Goal: Information Seeking & Learning: Find specific fact

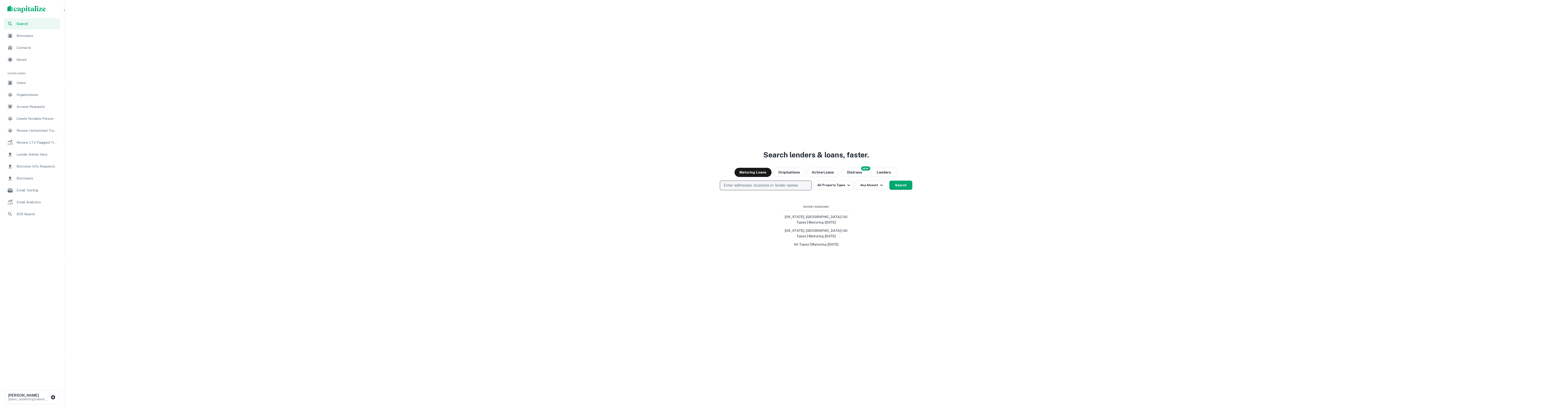
click at [750, 182] on button "Enter addresses, locations or lender names" at bounding box center [766, 186] width 92 height 10
type input "****"
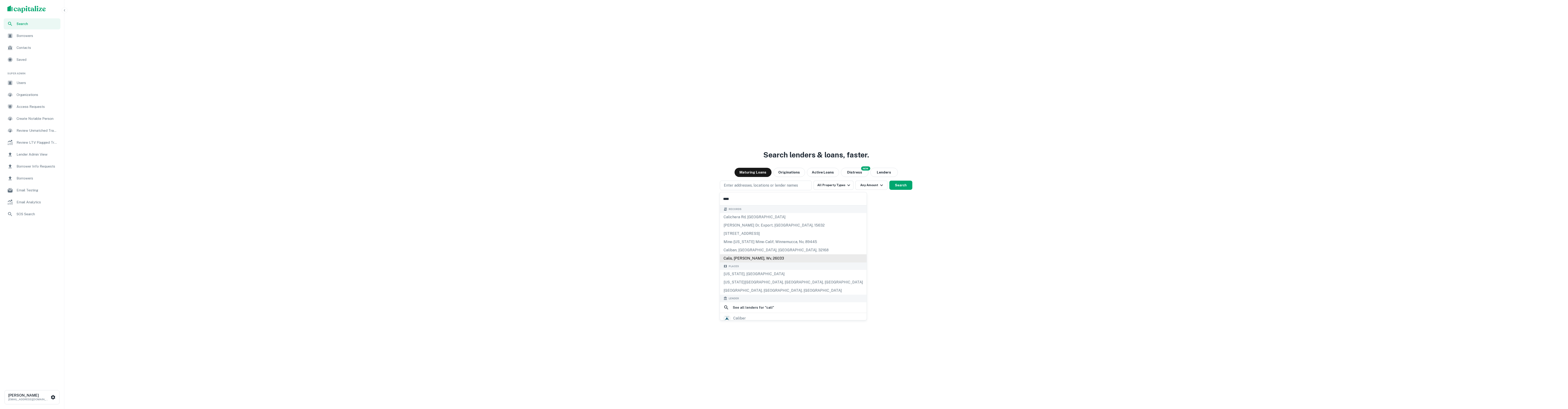
click at [733, 274] on div "[US_STATE], [GEOGRAPHIC_DATA]" at bounding box center [793, 274] width 147 height 9
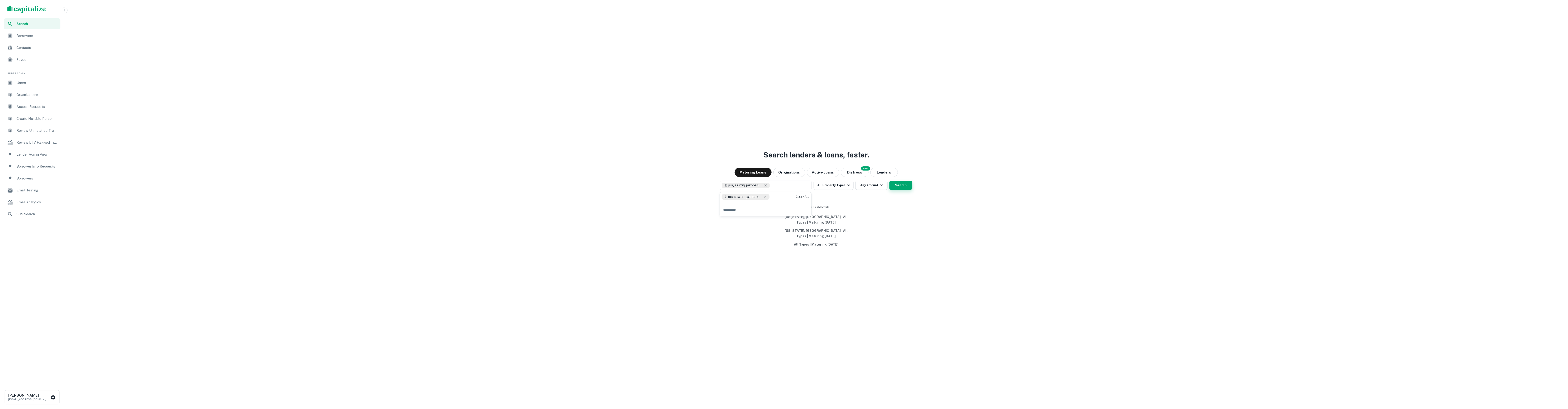
click at [895, 187] on button "Search" at bounding box center [901, 185] width 23 height 9
click at [35, 396] on h6 "Sorens Craig" at bounding box center [29, 396] width 41 height 4
click at [35, 335] on li "Logout" at bounding box center [33, 334] width 49 height 9
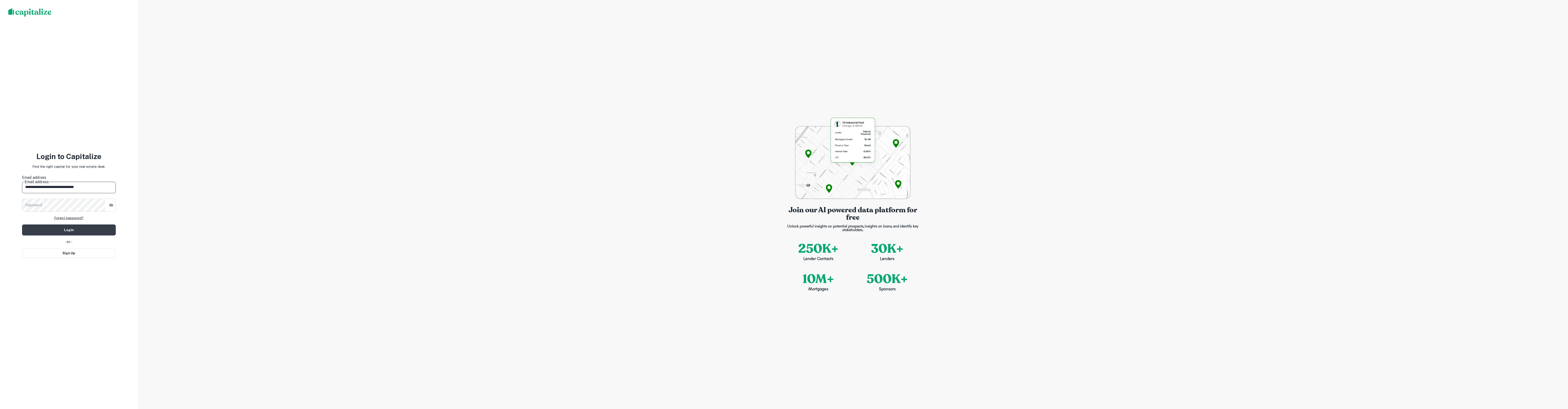
type input "**********"
click at [69, 228] on button "Login" at bounding box center [69, 233] width 94 height 11
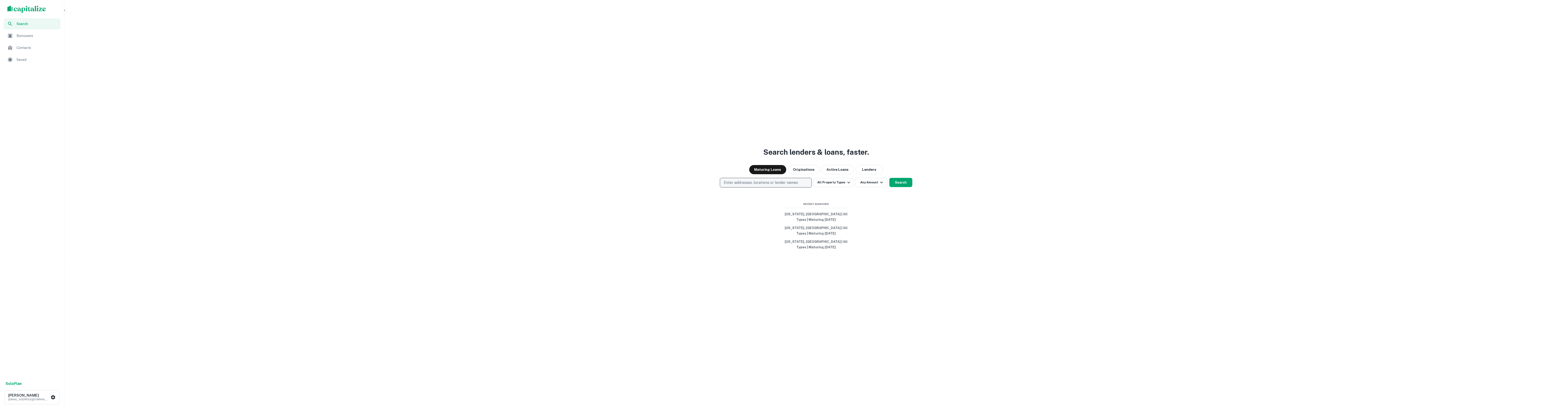
click at [779, 186] on button "Enter addresses, locations or lender names" at bounding box center [766, 183] width 92 height 10
type input "**********"
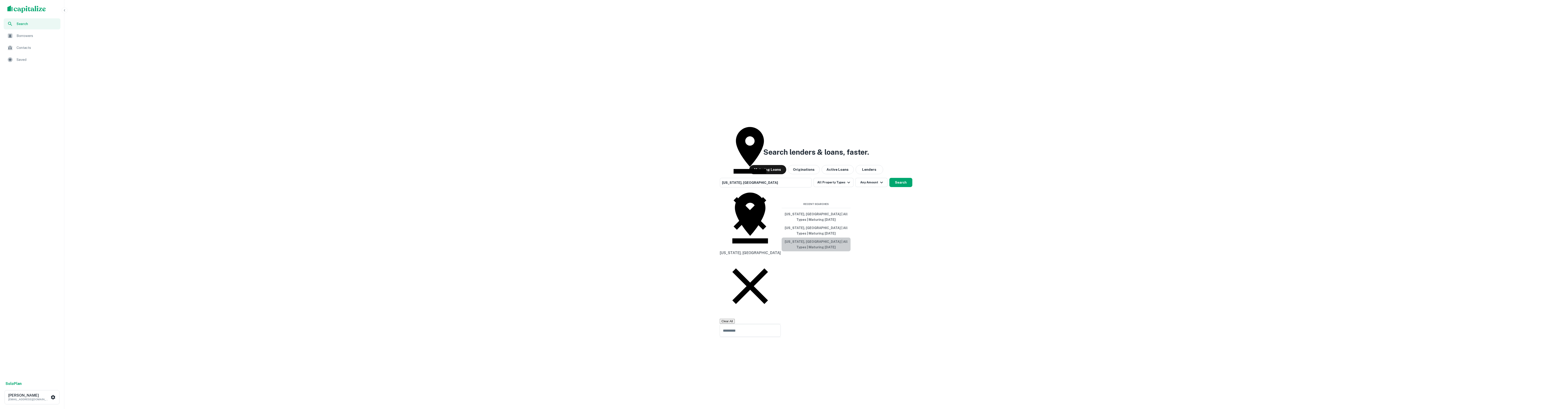
click at [787, 240] on button "[US_STATE], [GEOGRAPHIC_DATA] | All Types | Maturing [DATE]" at bounding box center [816, 245] width 69 height 14
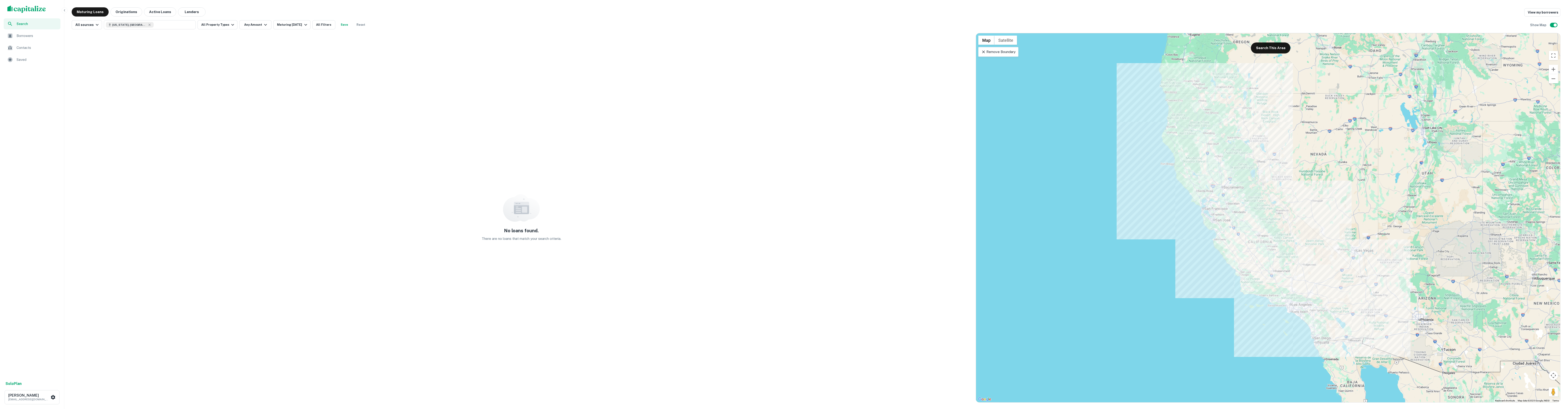
click at [37, 7] on img "scrollable content" at bounding box center [26, 9] width 38 height 7
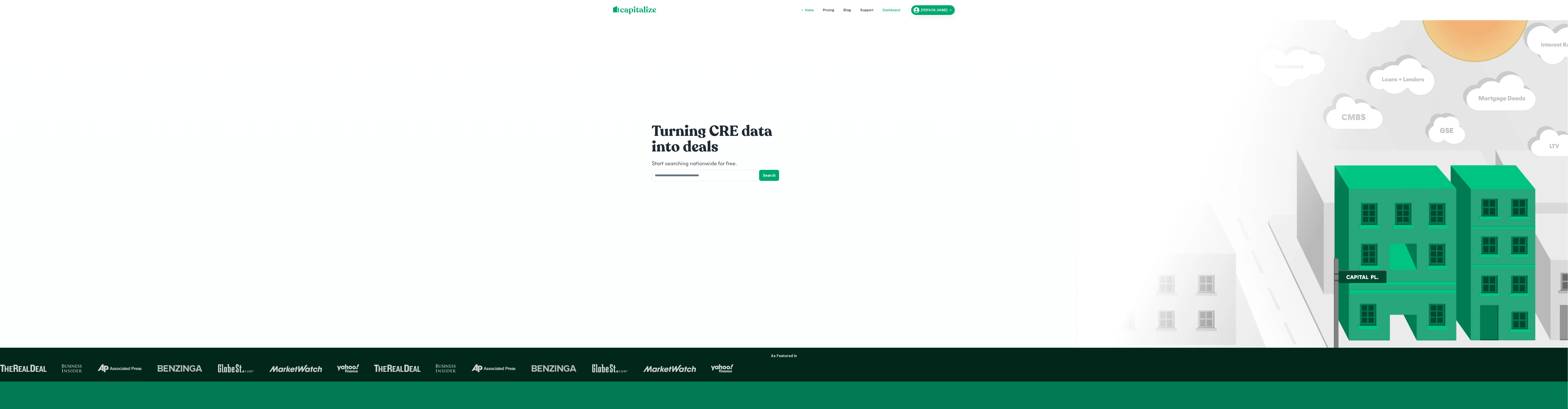
click at [898, 9] on div "Dashboard" at bounding box center [891, 10] width 18 height 5
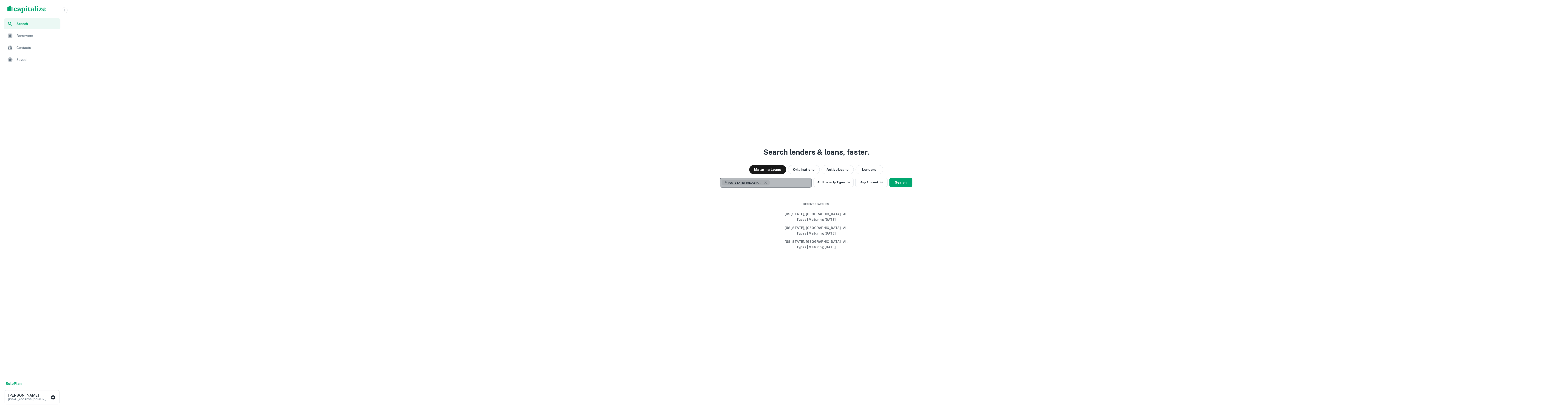
click at [766, 180] on button "[US_STATE], [GEOGRAPHIC_DATA]" at bounding box center [766, 183] width 92 height 10
click at [764, 184] on icon "button" at bounding box center [766, 183] width 4 height 4
click at [758, 181] on p "Enter addresses, locations or lender names" at bounding box center [761, 183] width 74 height 5
type input "****"
type input "**********"
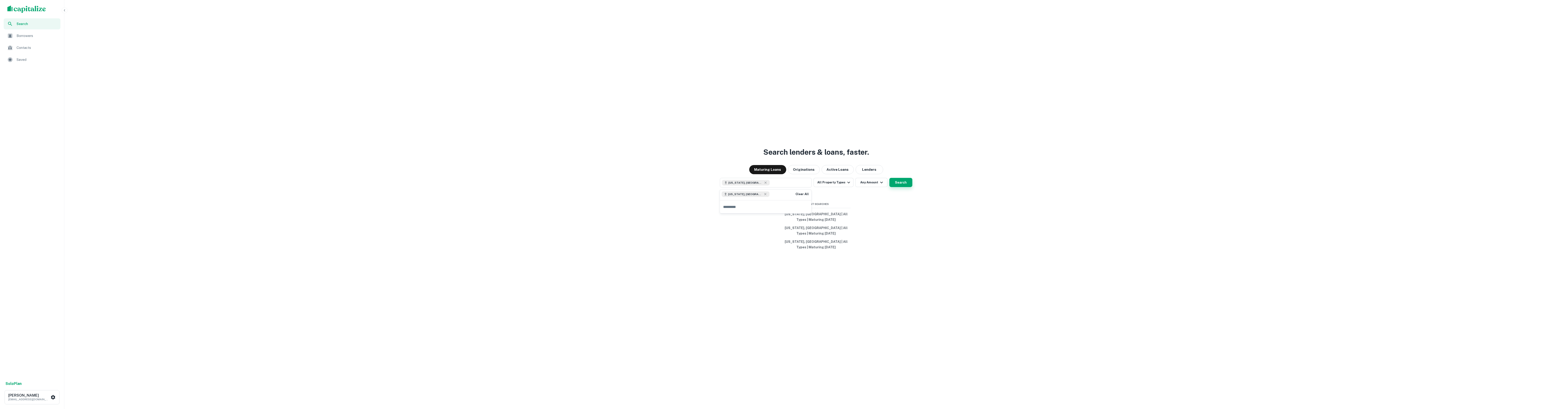
click at [900, 183] on button "Search" at bounding box center [901, 182] width 23 height 9
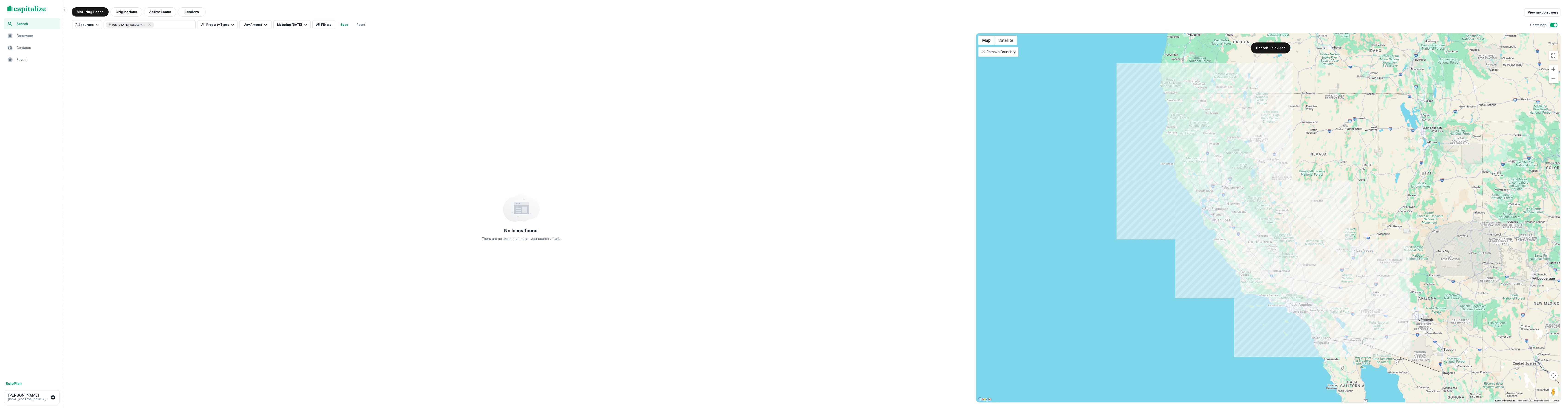
click at [37, 10] on img "scrollable content" at bounding box center [26, 9] width 38 height 7
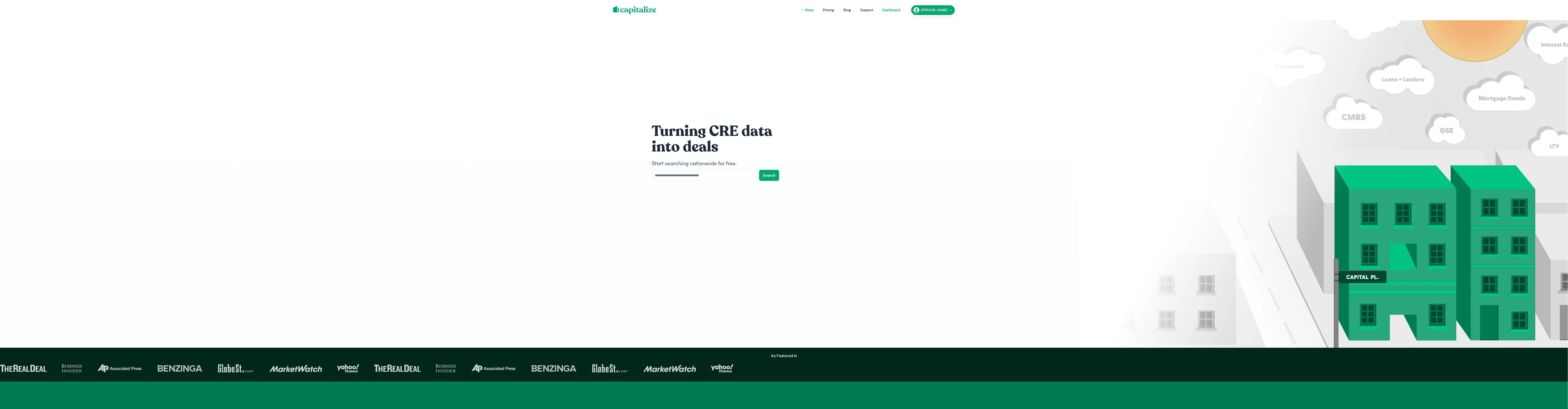
click at [900, 8] on div "Dashboard" at bounding box center [891, 10] width 18 height 5
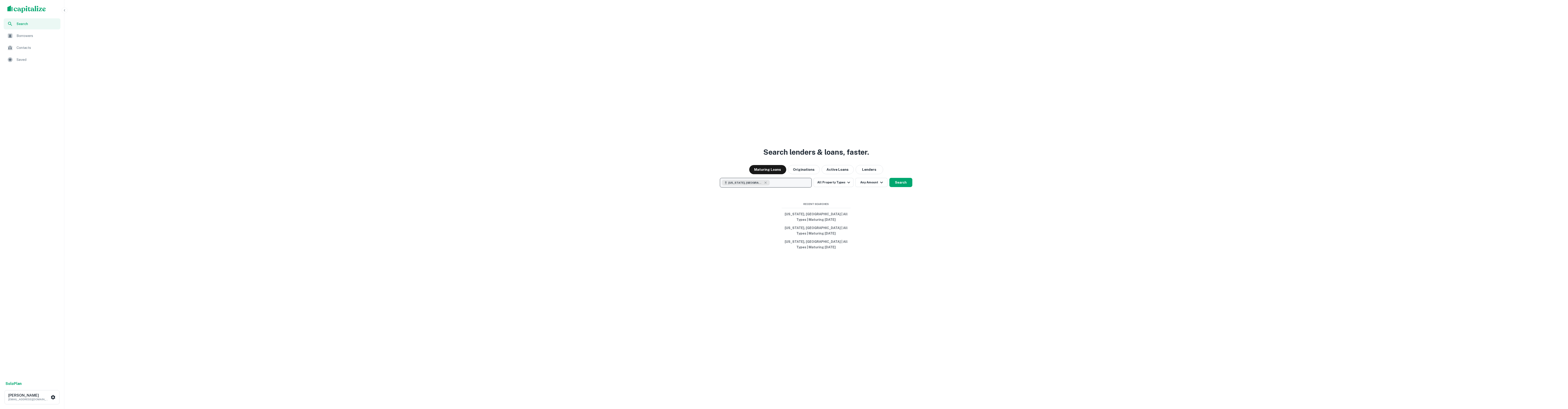
click at [779, 179] on button "California, USA" at bounding box center [766, 183] width 92 height 10
click at [764, 184] on icon "button" at bounding box center [766, 183] width 4 height 4
click at [766, 184] on p "Enter addresses, locations or lender names" at bounding box center [761, 183] width 74 height 5
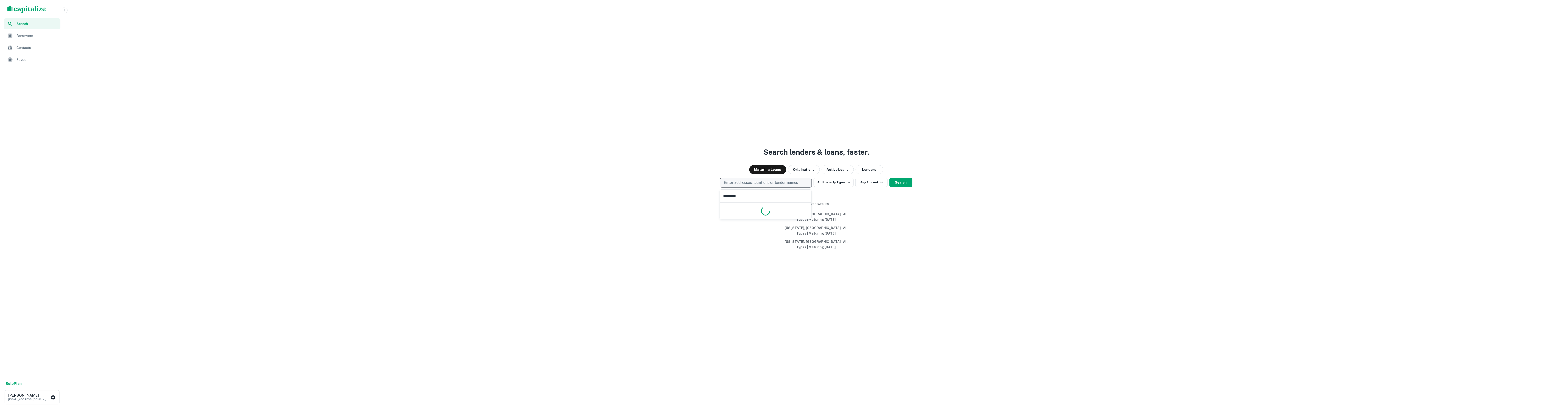
type input "**********"
click at [906, 223] on div "Search lenders & loans, faster. Maturing Loans Originations Active Loans Lender…" at bounding box center [816, 215] width 1500 height 409
click at [900, 184] on button "Search" at bounding box center [901, 182] width 23 height 9
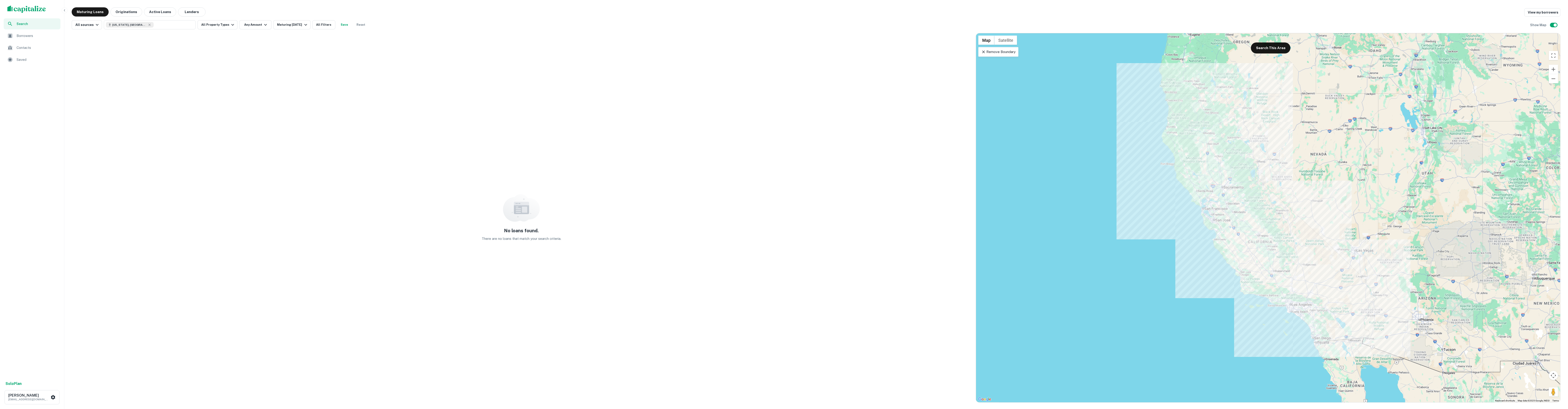
click at [144, 114] on div "No loans found. There are no loans that match your search criteria." at bounding box center [522, 218] width 900 height 370
click at [33, 34] on span "Borrowers" at bounding box center [37, 35] width 41 height 5
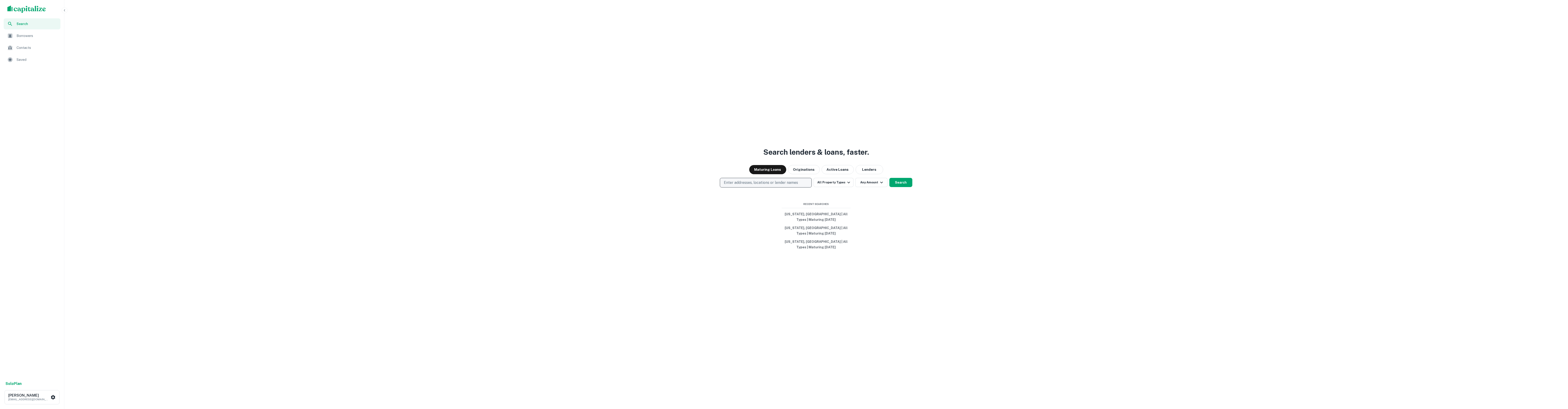
click at [749, 181] on p "Enter addresses, locations or lender names" at bounding box center [761, 183] width 74 height 5
type input "**********"
click at [791, 240] on div "[US_STATE], [GEOGRAPHIC_DATA]" at bounding box center [804, 239] width 168 height 9
click at [897, 228] on div "Search lenders & loans, faster. Maturing Loans Originations Active Loans Lender…" at bounding box center [816, 215] width 1500 height 409
click at [901, 188] on div "Search lenders & loans, faster. Maturing Loans Originations Active Loans Lender…" at bounding box center [816, 215] width 1500 height 409
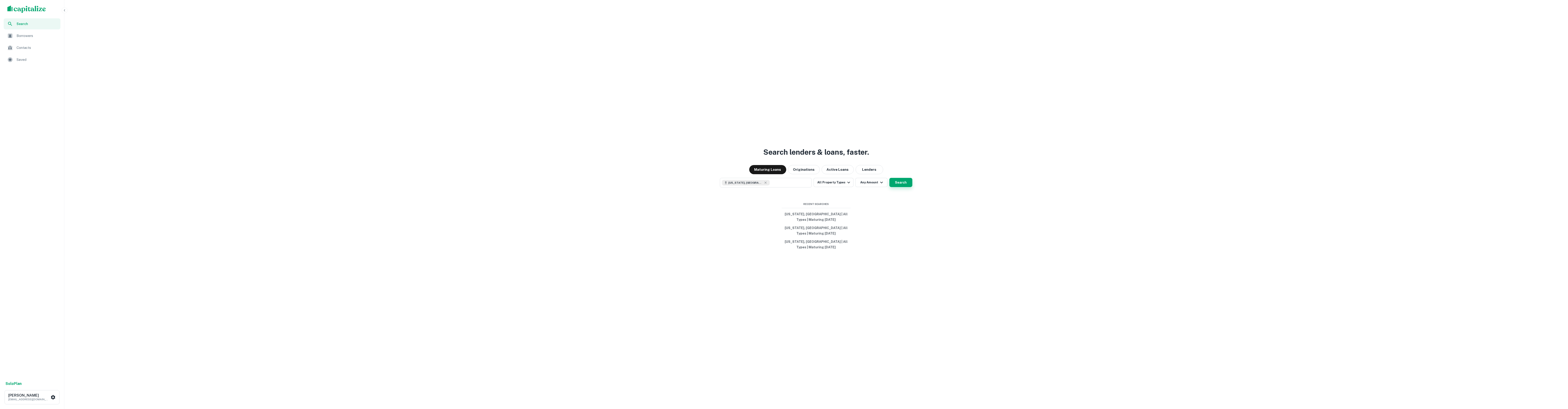
click at [896, 184] on button "Search" at bounding box center [901, 182] width 23 height 9
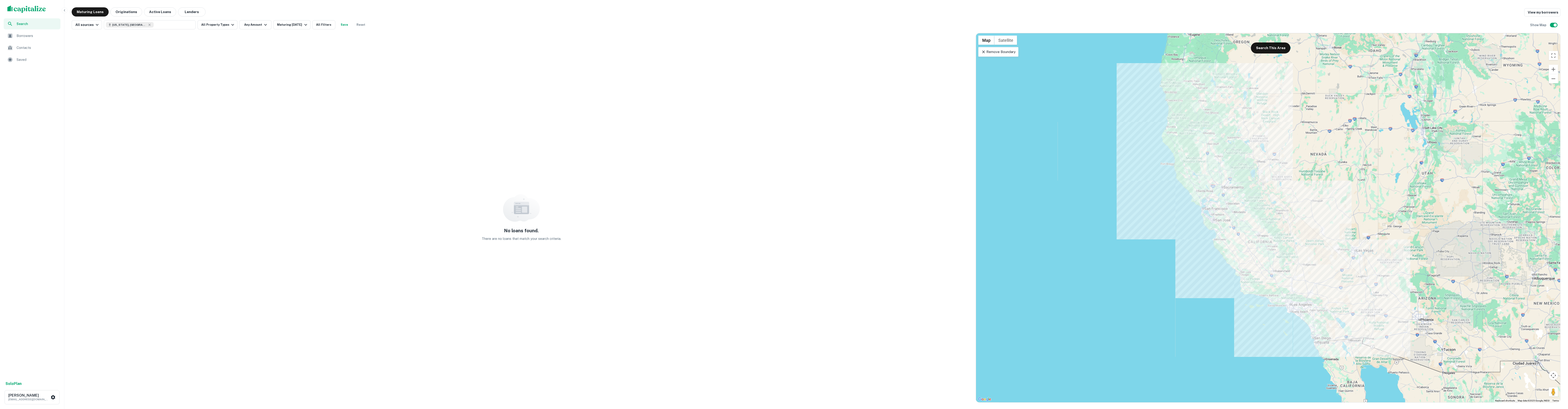
drag, startPoint x: 586, startPoint y: 11, endPoint x: 561, endPoint y: 14, distance: 25.2
click at [586, 11] on div "Maturing Loans Originations Active Loans Lenders View my borrowers" at bounding box center [816, 12] width 1489 height 9
click at [183, 29] on div "No loans found. There are no loans that match your search criteria. ← Move left…" at bounding box center [816, 216] width 1489 height 374
click at [182, 27] on button "[US_STATE], [GEOGRAPHIC_DATA]" at bounding box center [150, 24] width 92 height 9
click at [149, 37] on icon at bounding box center [150, 36] width 4 height 4
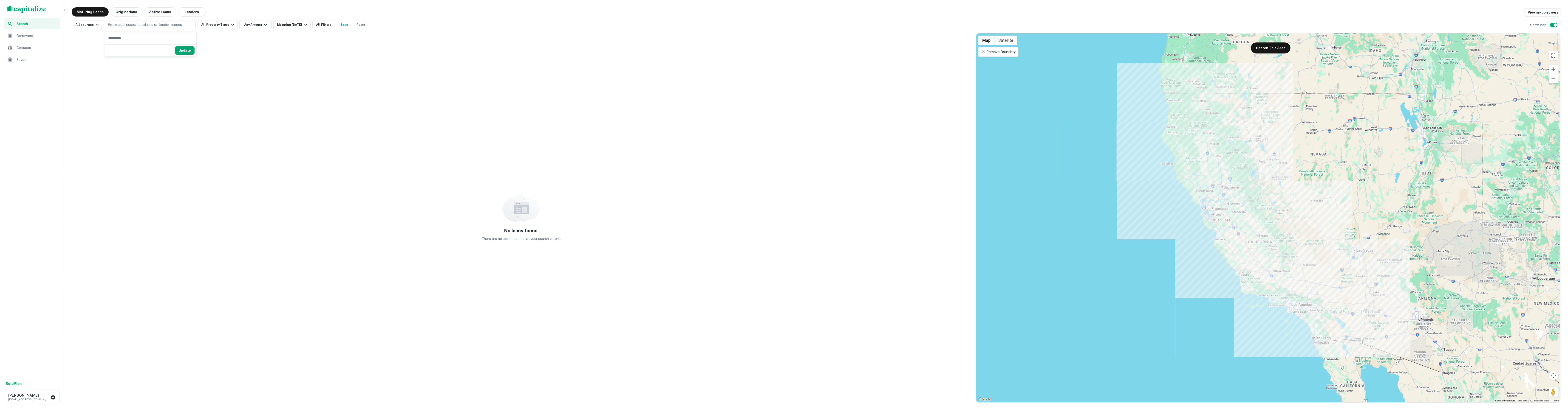
click at [91, 38] on div "No loans found. There are no loans that match your search criteria." at bounding box center [522, 218] width 900 height 370
click at [125, 26] on p "Enter addresses, locations or lender names" at bounding box center [145, 24] width 74 height 5
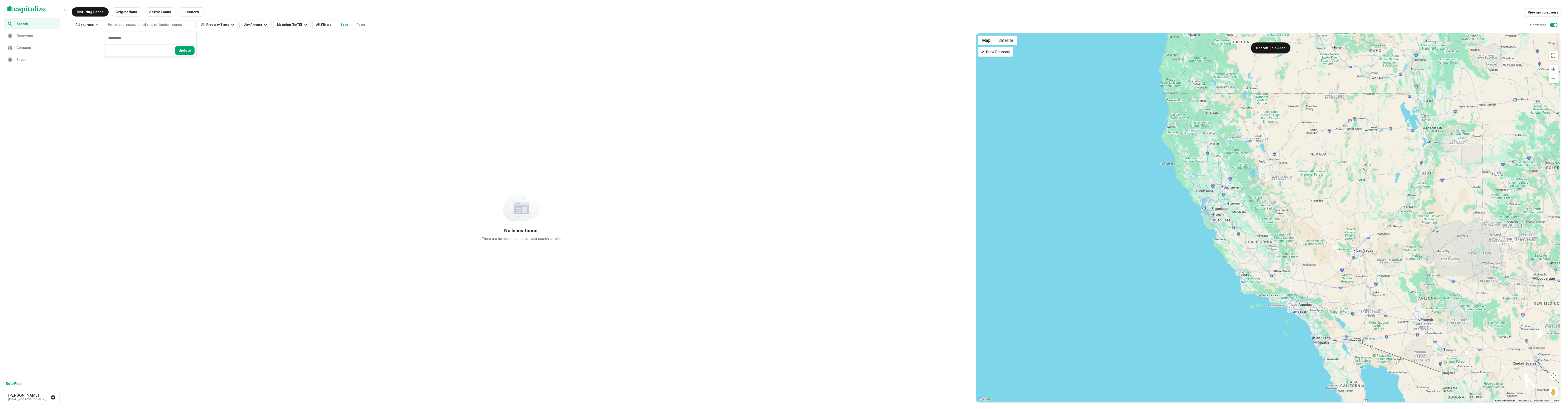
click at [89, 41] on div "No loans found. There are no loans that match your search criteria." at bounding box center [522, 218] width 900 height 370
drag, startPoint x: 239, startPoint y: 25, endPoint x: 230, endPoint y: 25, distance: 9.0
click at [239, 25] on div "All sources Enter addresses, locations or lender names All Property Types Any A…" at bounding box center [220, 24] width 297 height 9
click at [230, 25] on icon "button" at bounding box center [233, 24] width 5 height 5
click at [223, 42] on p "All Property Types" at bounding box center [220, 44] width 31 height 5
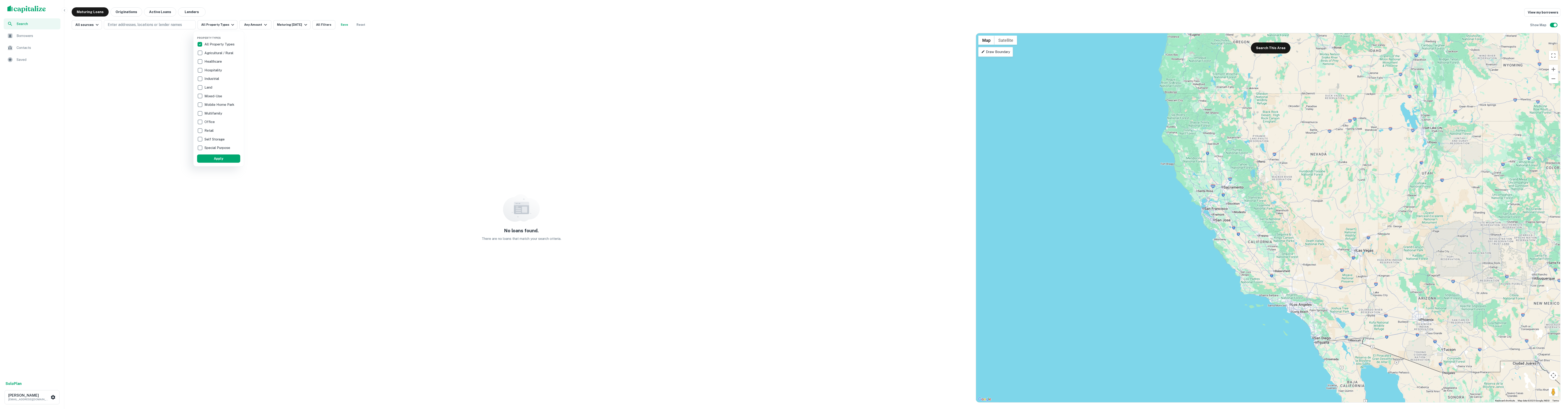
click at [214, 52] on p "Agricultural / Rural" at bounding box center [219, 53] width 30 height 5
click at [201, 45] on p "All Property Types" at bounding box center [213, 44] width 31 height 5
click at [209, 158] on button "Apply" at bounding box center [219, 159] width 43 height 9
click at [219, 26] on button "All Property Types" at bounding box center [218, 24] width 40 height 9
click at [212, 51] on p "Agricultural / Rural" at bounding box center [219, 53] width 30 height 5
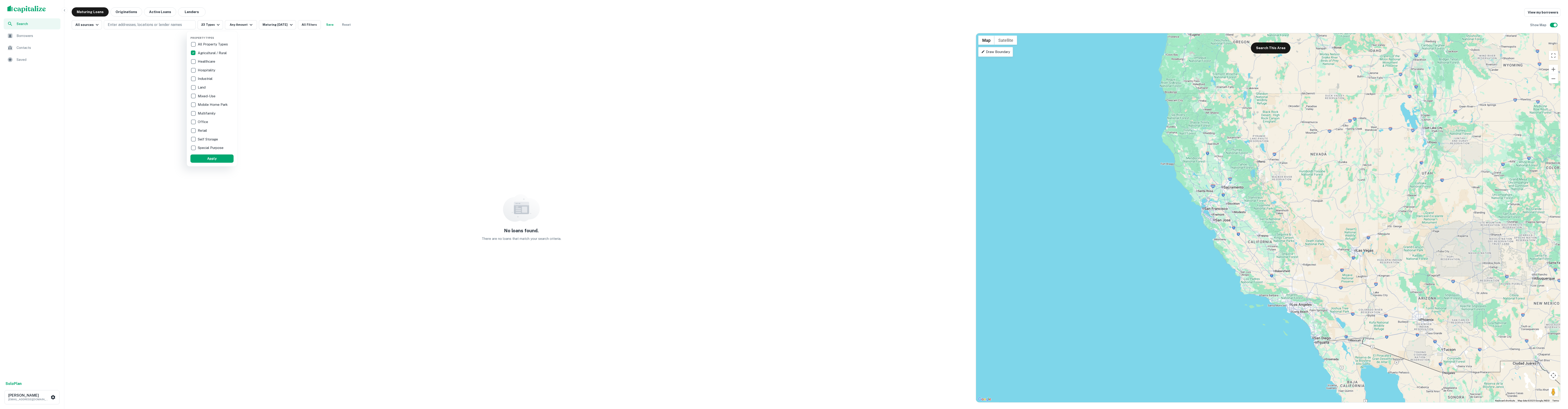
click at [208, 61] on p "Healthcare" at bounding box center [207, 61] width 18 height 5
drag, startPoint x: 205, startPoint y: 71, endPoint x: 205, endPoint y: 75, distance: 4.0
click at [205, 71] on p "Hospitality" at bounding box center [206, 70] width 18 height 5
click at [220, 158] on button "Apply" at bounding box center [212, 159] width 43 height 9
click at [220, 23] on icon "button" at bounding box center [218, 24] width 5 height 5
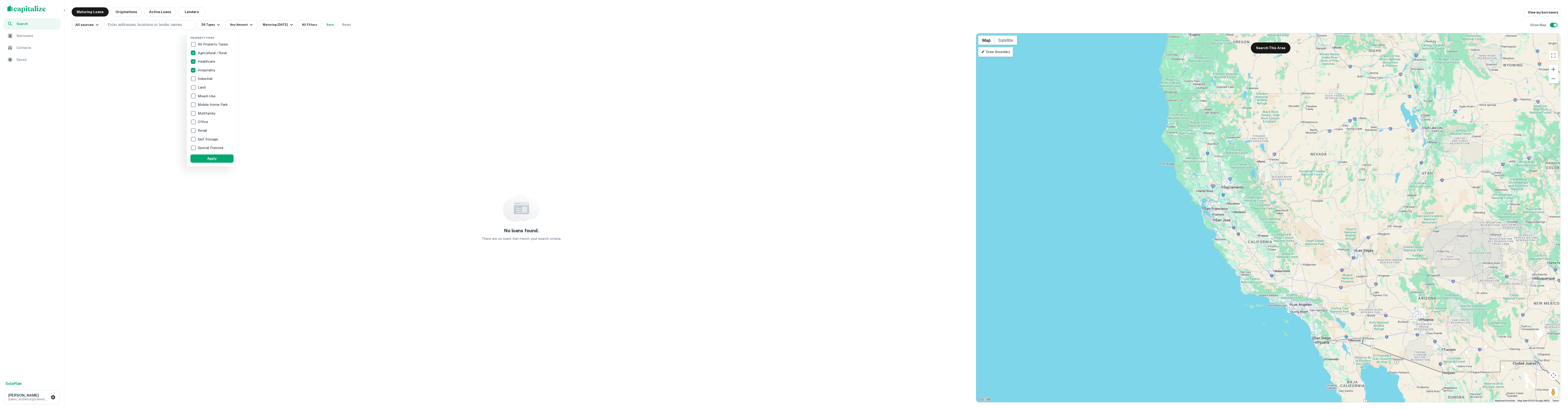
click at [267, 44] on div at bounding box center [784, 204] width 1568 height 409
click at [35, 9] on img "scrollable content" at bounding box center [26, 9] width 38 height 7
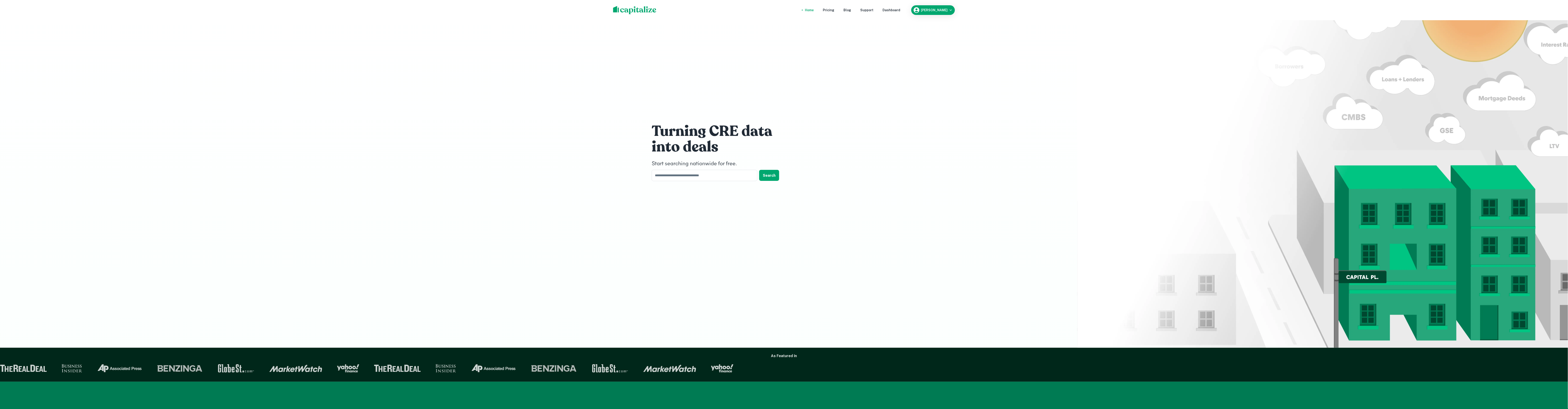
click at [895, 10] on div "Dashboard" at bounding box center [891, 10] width 18 height 5
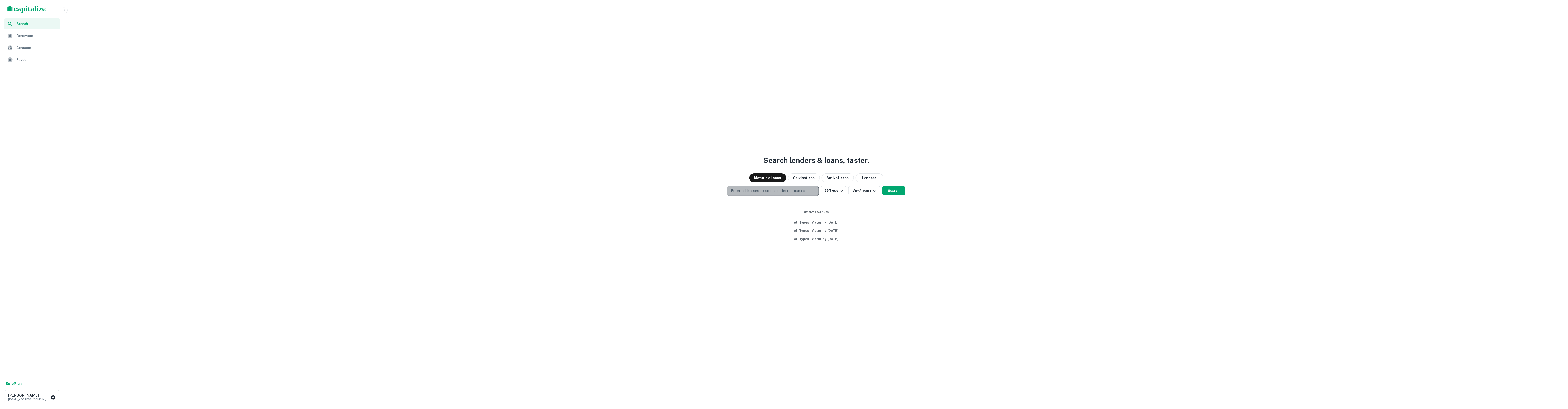
click at [756, 194] on button "Enter addresses, locations or lender names" at bounding box center [772, 191] width 92 height 10
type input "**********"
click at [909, 218] on div "Search lenders & loans, faster. Maturing Loans Originations Active Loans Lender…" at bounding box center [816, 215] width 1500 height 409
click at [900, 192] on button "Search" at bounding box center [894, 191] width 23 height 9
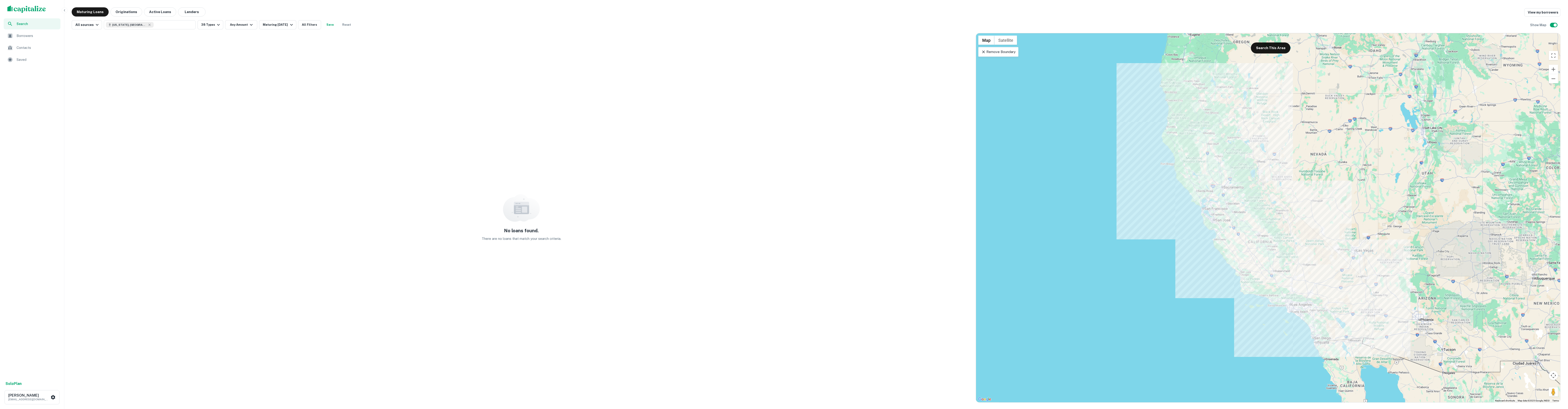
click at [24, 7] on img "scrollable content" at bounding box center [26, 9] width 38 height 7
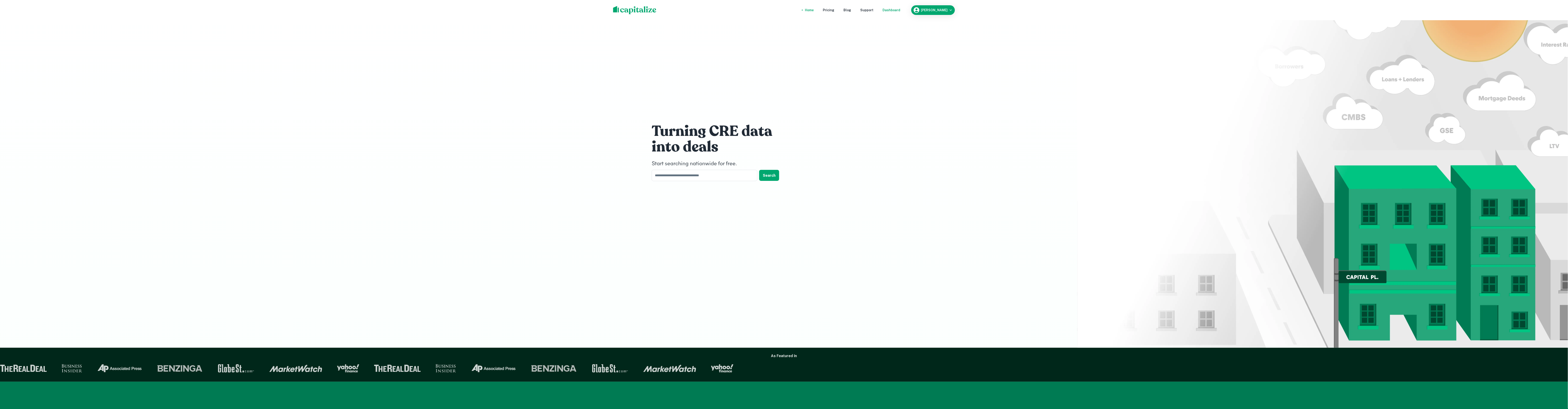
click at [894, 11] on div "Dashboard" at bounding box center [891, 10] width 18 height 5
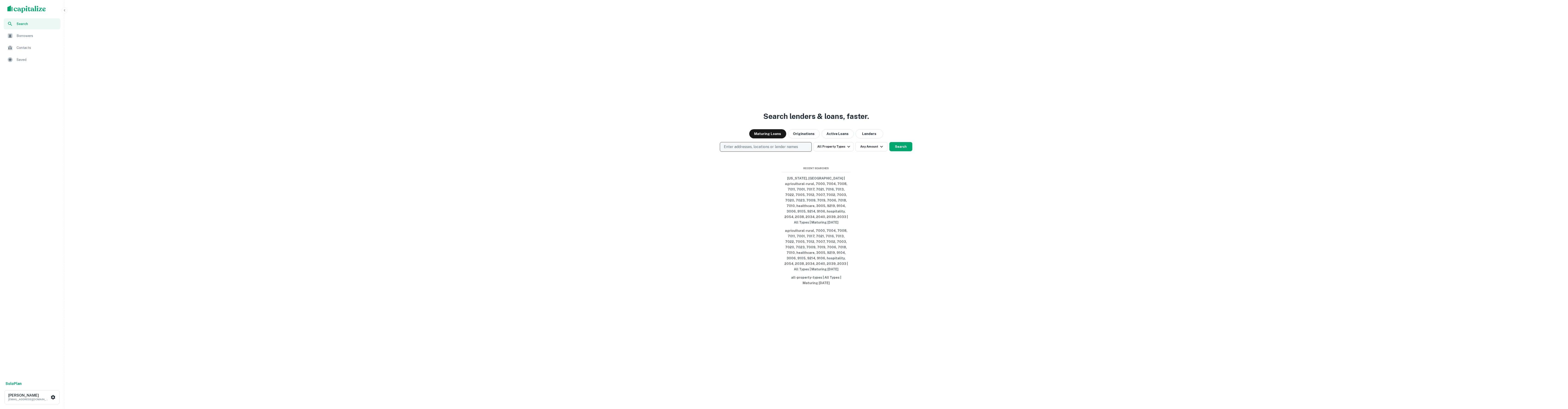
click at [742, 147] on p "Enter addresses, locations or lender names" at bounding box center [761, 147] width 74 height 5
type input "**********"
drag, startPoint x: 895, startPoint y: 149, endPoint x: 897, endPoint y: 149, distance: 2.0
click at [895, 149] on button "Search" at bounding box center [901, 147] width 23 height 9
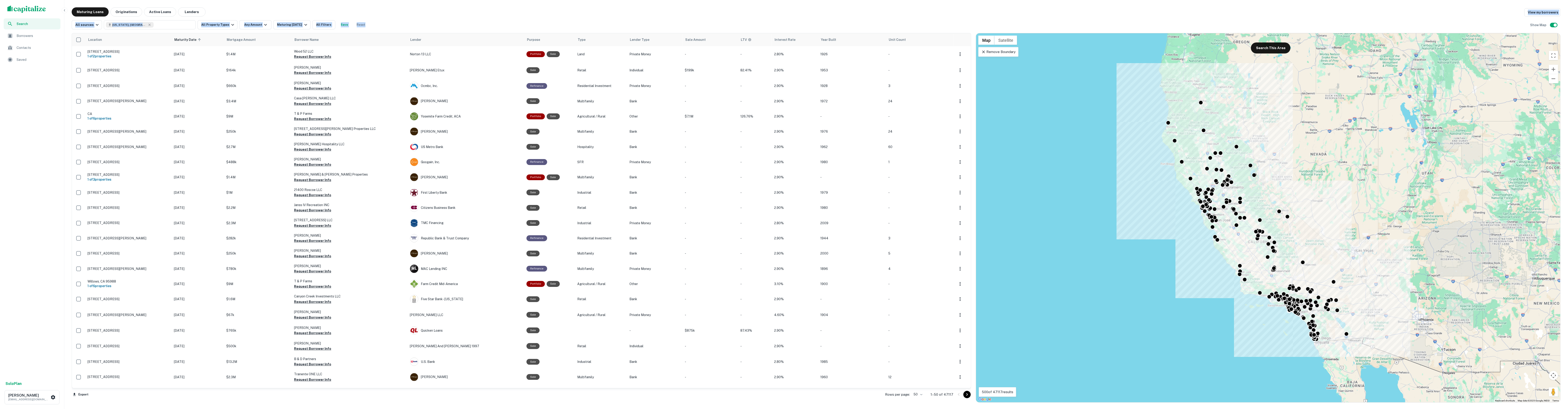
drag, startPoint x: 555, startPoint y: 14, endPoint x: 632, endPoint y: 14, distance: 77.0
click at [560, 15] on div "Maturing Loans Originations Active Loans Lenders View my borrowers All sources …" at bounding box center [816, 205] width 1489 height 396
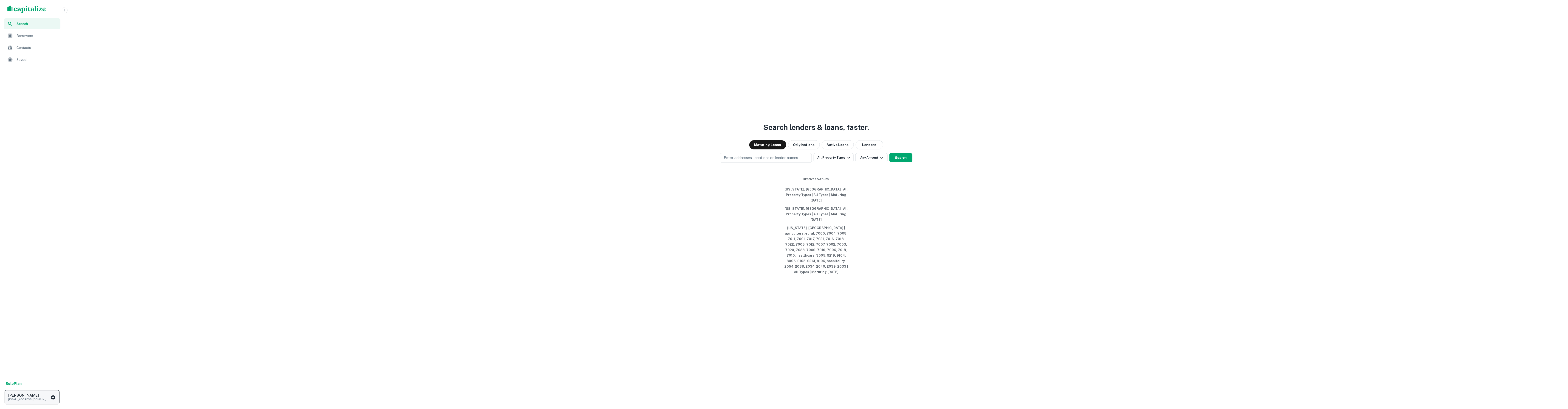
click at [47, 400] on p "[EMAIL_ADDRESS][DOMAIN_NAME]" at bounding box center [29, 399] width 41 height 4
click at [35, 349] on li "Logout" at bounding box center [33, 347] width 49 height 9
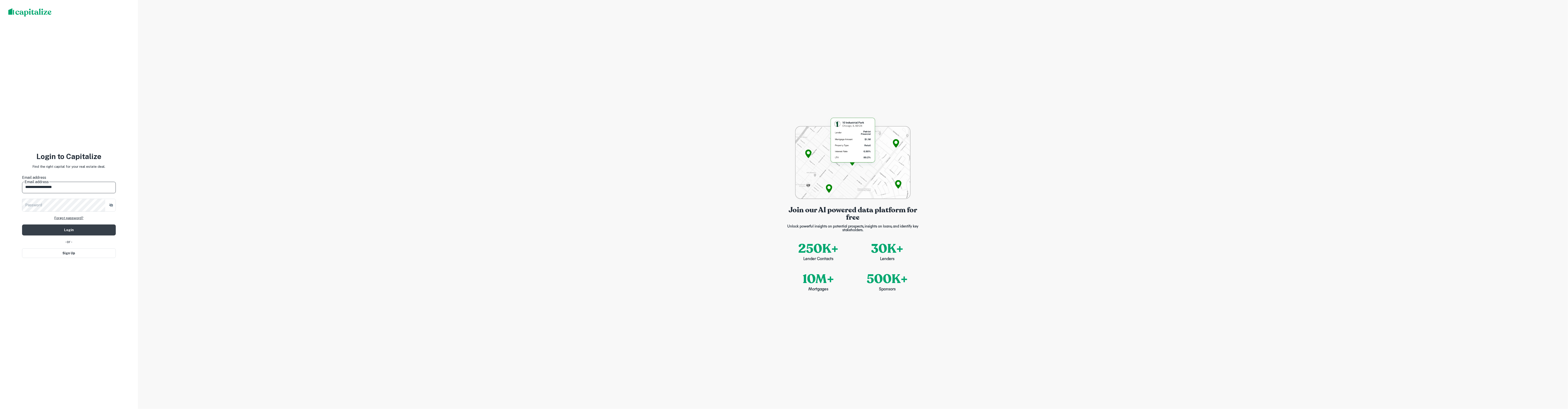
type input "**********"
click at [69, 228] on button "Login" at bounding box center [69, 233] width 94 height 11
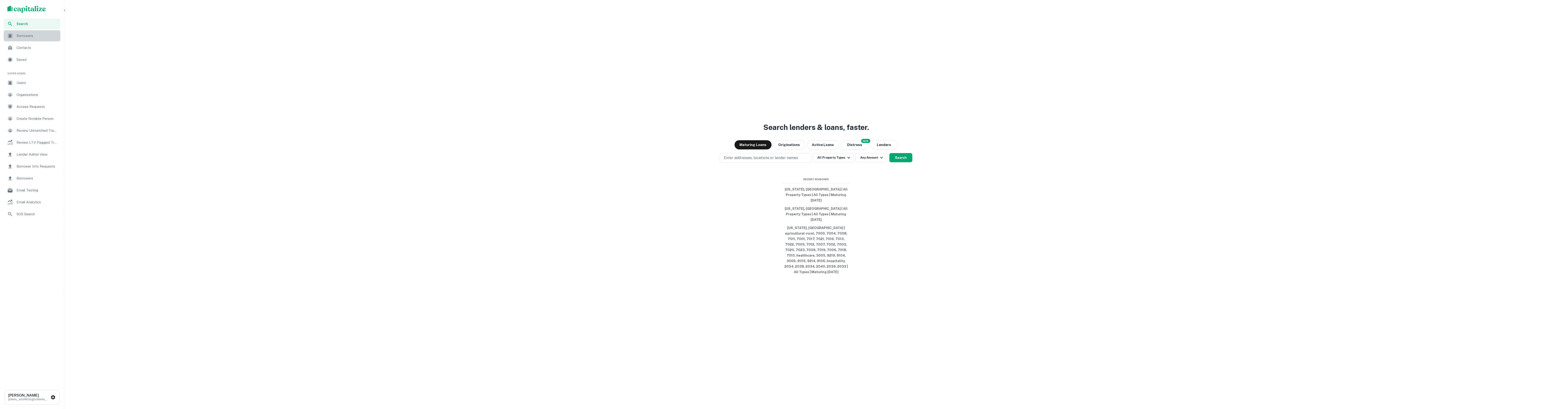
click at [29, 37] on span "Borrowers" at bounding box center [37, 35] width 41 height 5
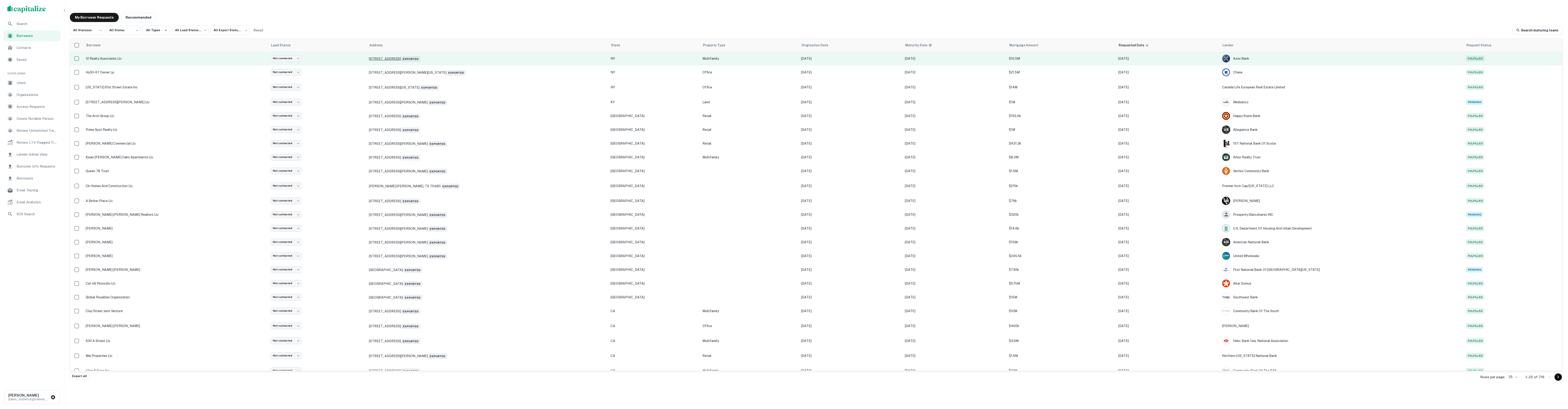
click at [458, 60] on p "601 Crown St Brooklyn, NY 11213 Exported" at bounding box center [487, 58] width 237 height 7
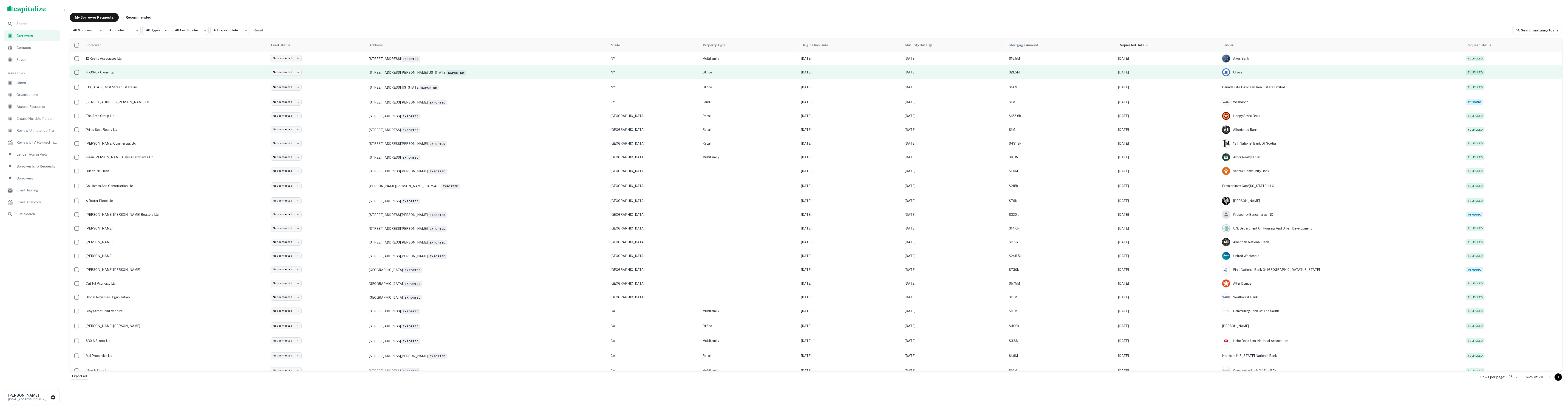
click at [125, 72] on p "hy30-67 owner lp" at bounding box center [176, 72] width 180 height 5
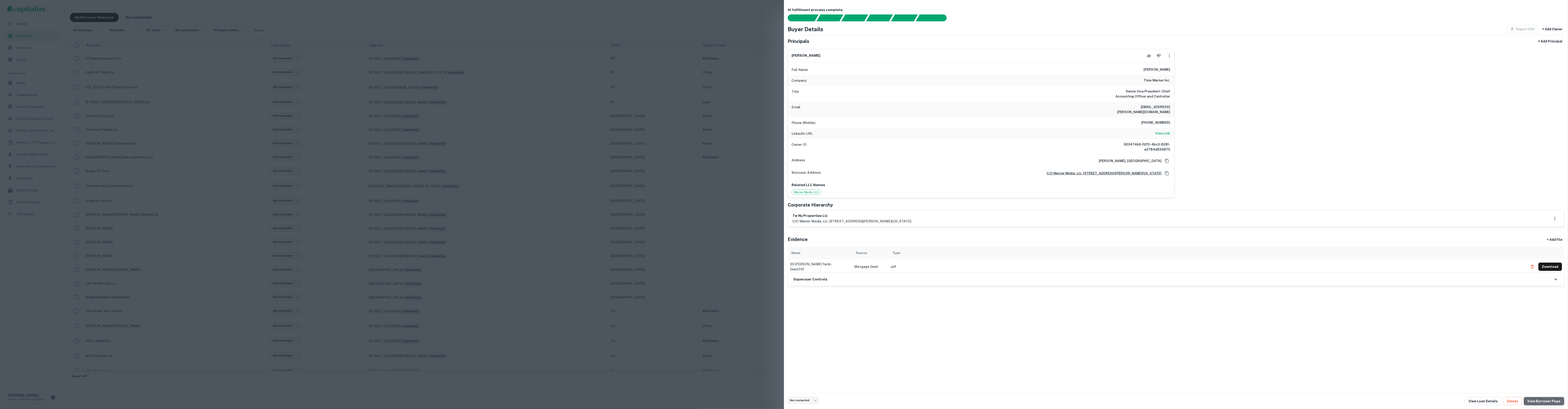
click at [1547, 399] on link "View Borrower Page" at bounding box center [1544, 402] width 40 height 9
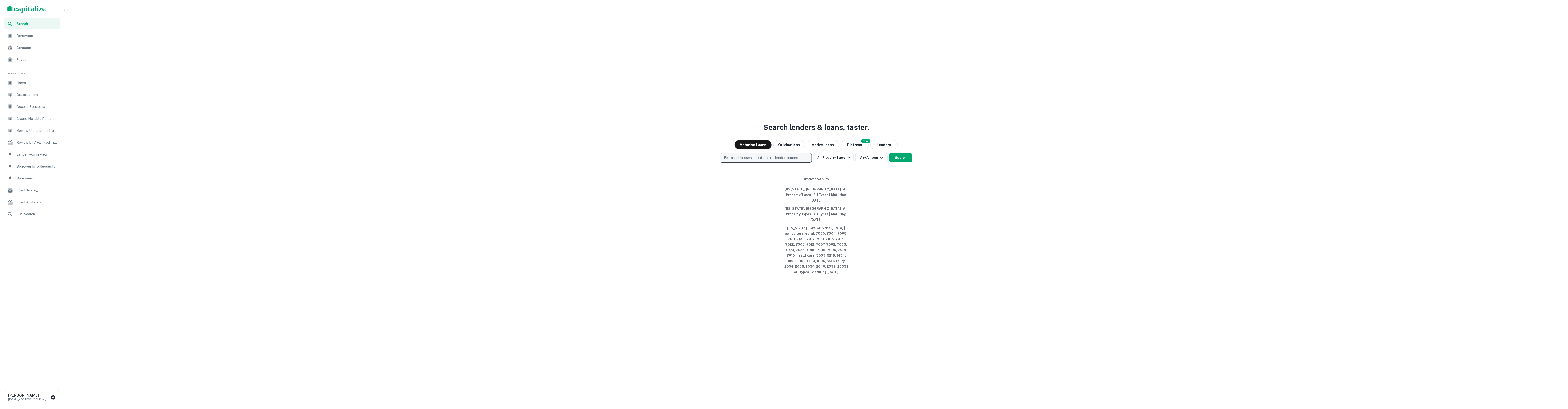
click at [779, 161] on p "Enter addresses, locations or lender names" at bounding box center [761, 158] width 74 height 5
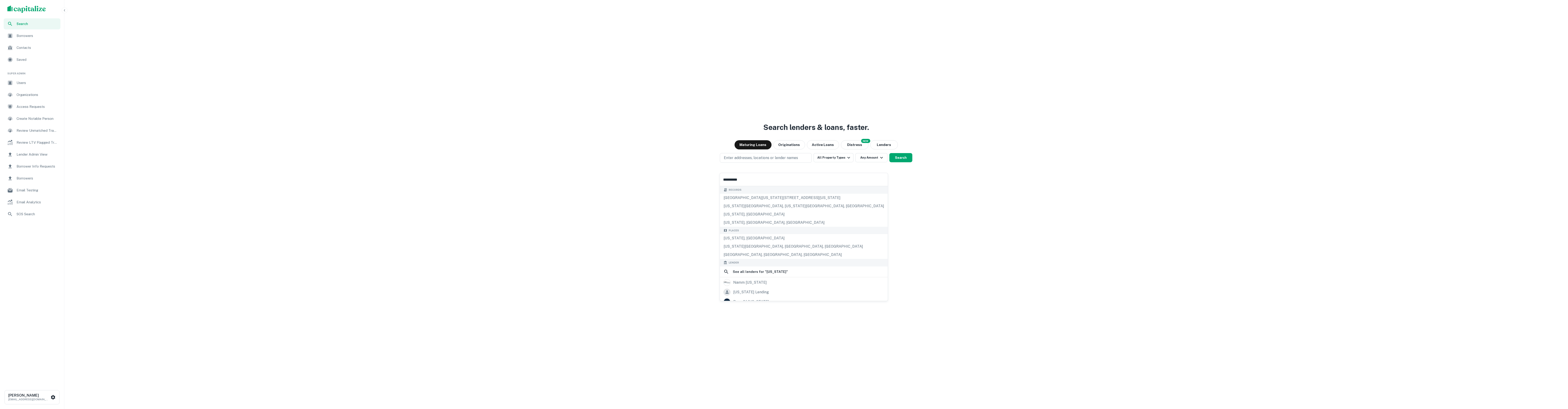
type input "**********"
click at [775, 234] on div "Places" at bounding box center [804, 231] width 168 height 7
click at [775, 239] on div "California, USA" at bounding box center [804, 239] width 168 height 9
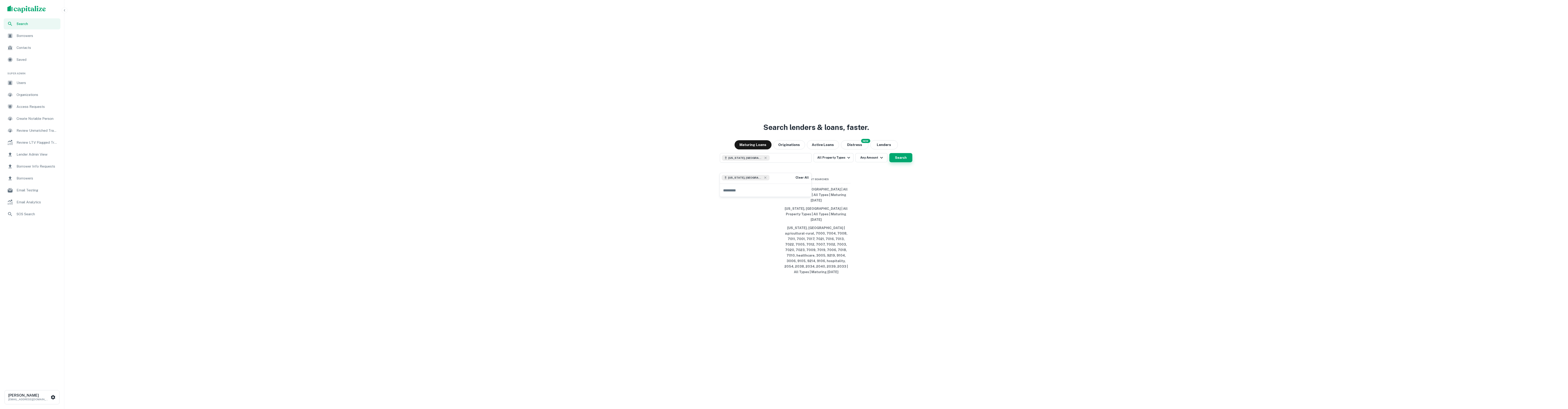
click at [897, 163] on button "Search" at bounding box center [901, 158] width 23 height 9
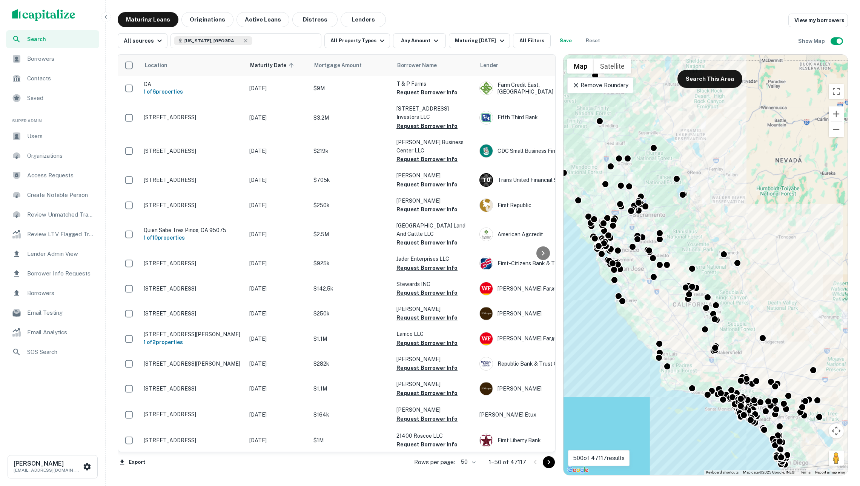
click at [86, 60] on span "Borrowers" at bounding box center [61, 58] width 68 height 9
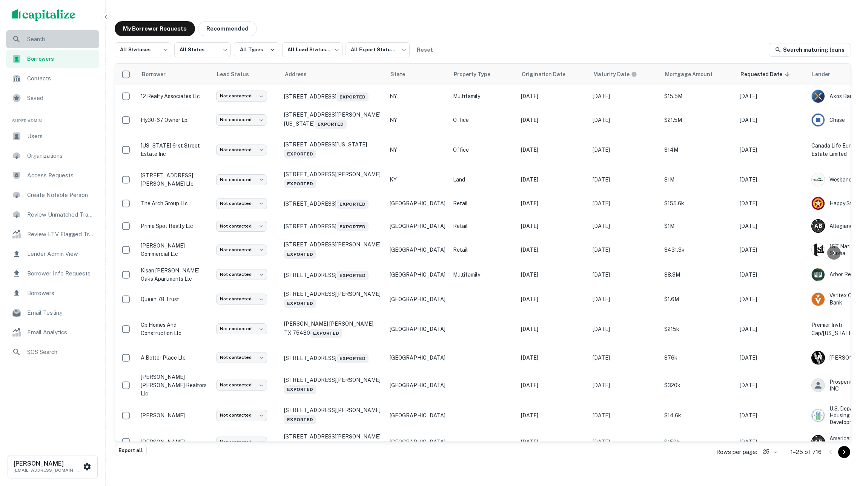
click at [44, 41] on span "Search" at bounding box center [61, 39] width 68 height 9
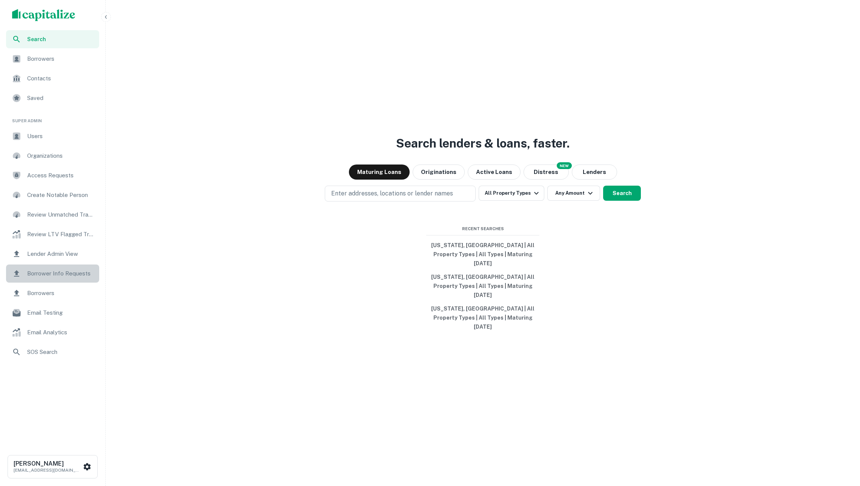
click at [95, 271] on div "Borrower Info Requests" at bounding box center [52, 274] width 93 height 18
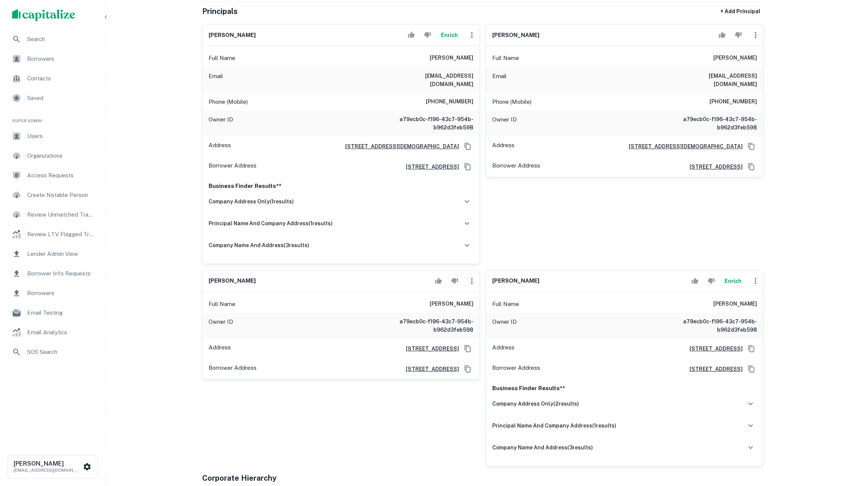
scroll to position [125, 0]
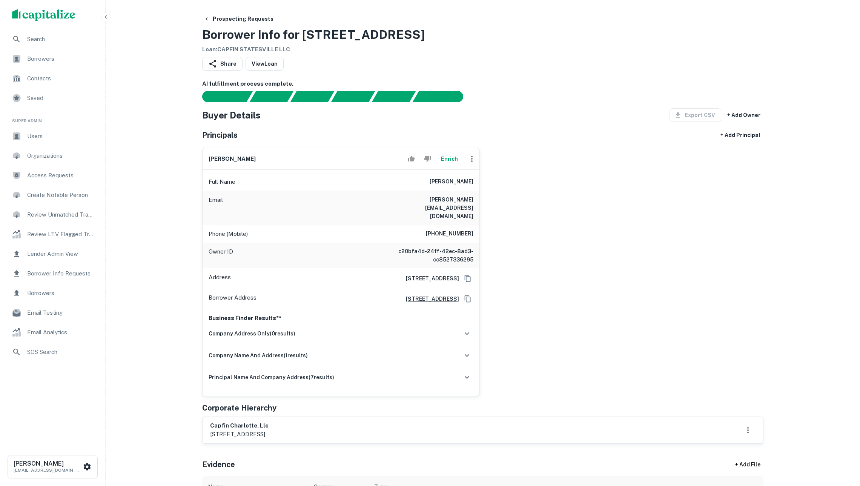
click at [446, 166] on button "Enrich" at bounding box center [449, 158] width 24 height 15
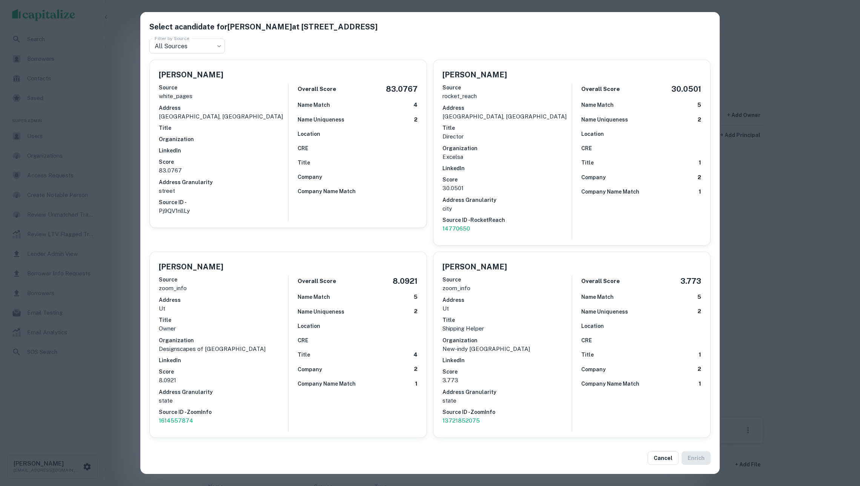
click at [547, 180] on h6 "Score" at bounding box center [507, 179] width 129 height 8
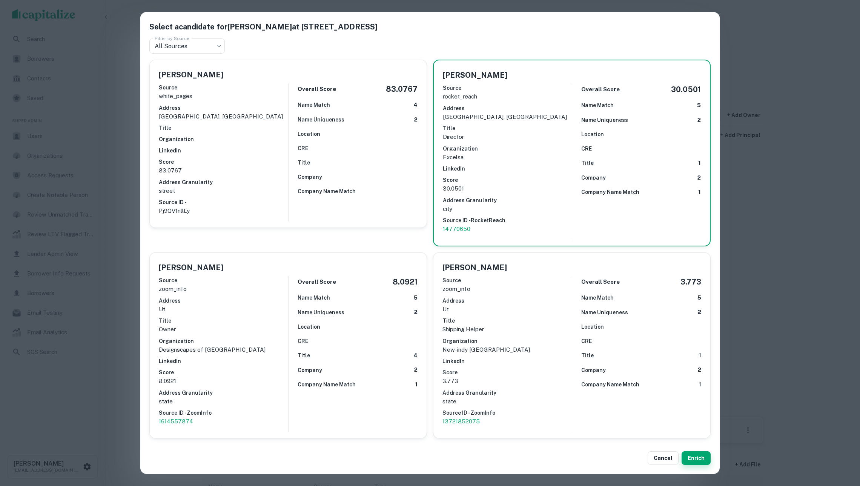
click at [697, 455] on button "Enrich" at bounding box center [696, 458] width 29 height 14
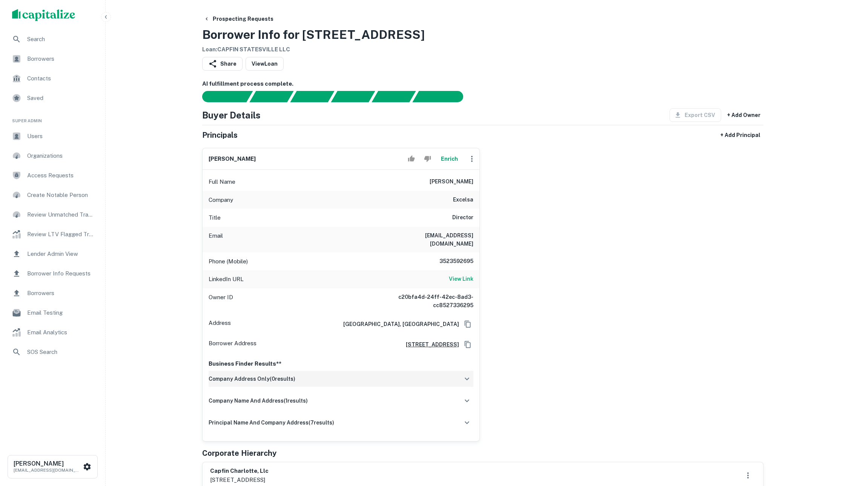
click at [444, 379] on div "company address only ( 0 results)" at bounding box center [341, 379] width 265 height 16
click at [467, 346] on icon "Copy Address" at bounding box center [468, 345] width 8 height 8
drag, startPoint x: 453, startPoint y: 191, endPoint x: 483, endPoint y: 191, distance: 30.2
click at [483, 191] on div "curtis holder Enrich Full Name curtis holder Company excelsa Title Director Ema…" at bounding box center [480, 292] width 568 height 300
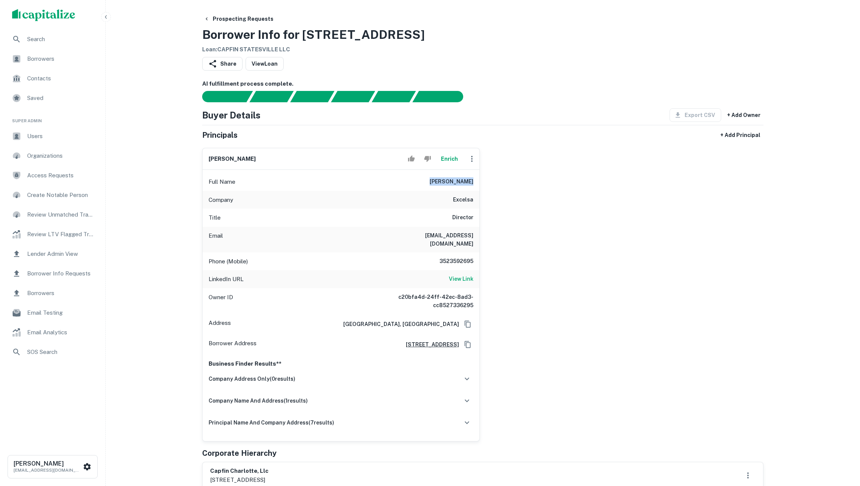
copy h6 "curtis holder"
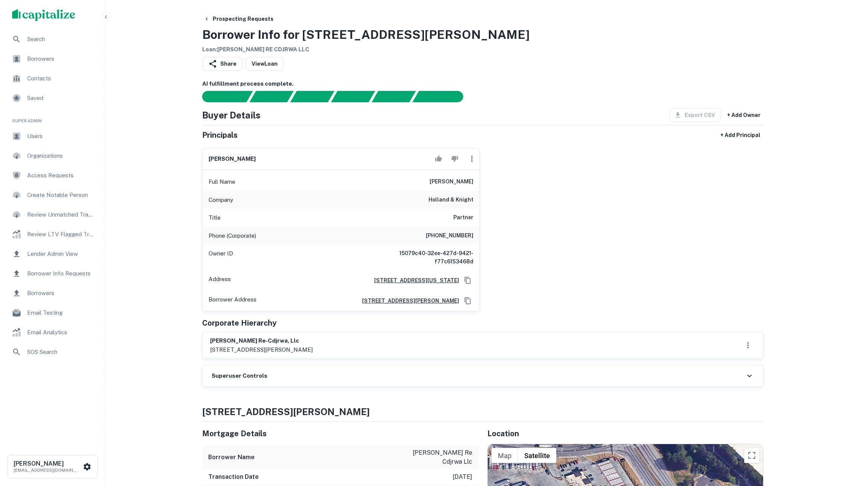
click at [467, 284] on icon "Copy Address" at bounding box center [468, 280] width 6 height 7
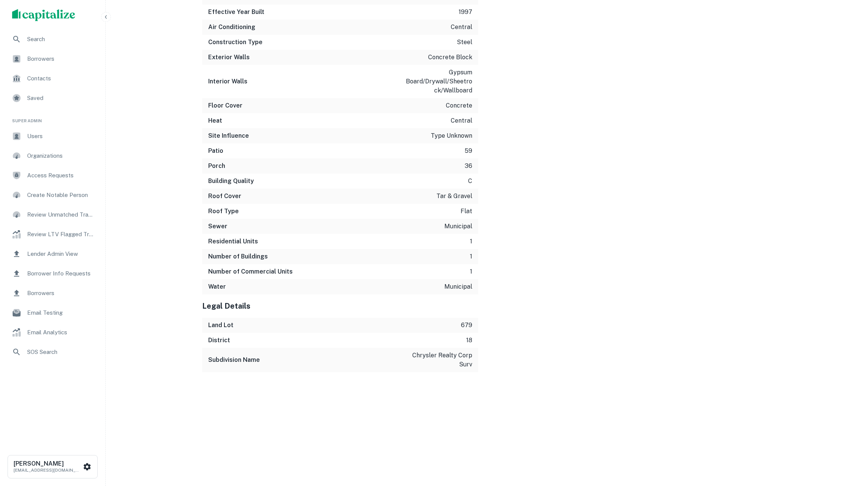
scroll to position [1309, 0]
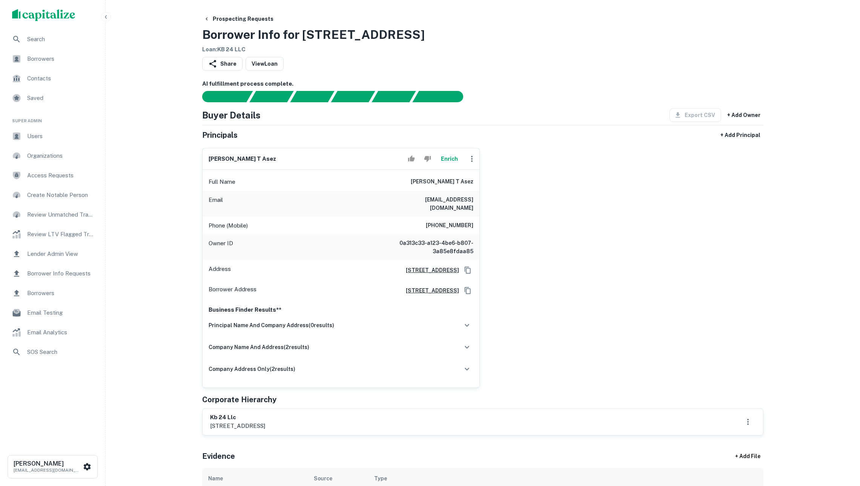
scroll to position [-2, 0]
click at [442, 165] on button "Enrich" at bounding box center [449, 158] width 24 height 15
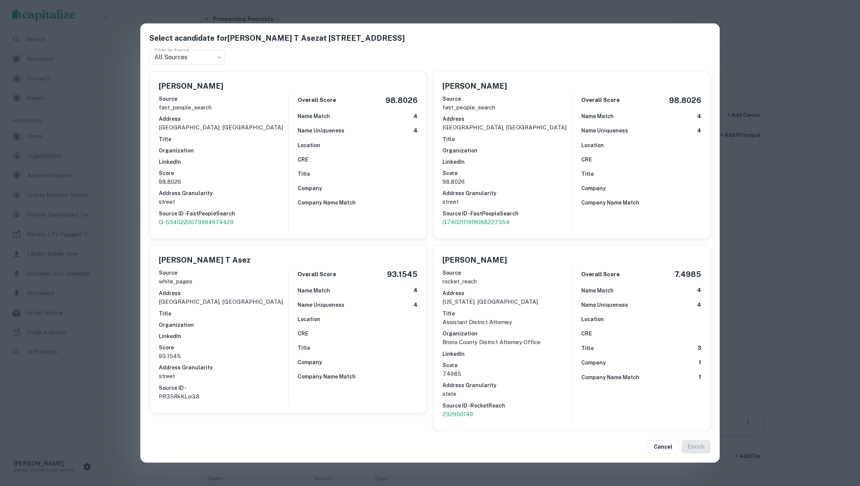
scroll to position [0, 0]
click at [249, 319] on div "Source white_pages Address [GEOGRAPHIC_DATA], [GEOGRAPHIC_DATA] Title Organizat…" at bounding box center [223, 335] width 129 height 138
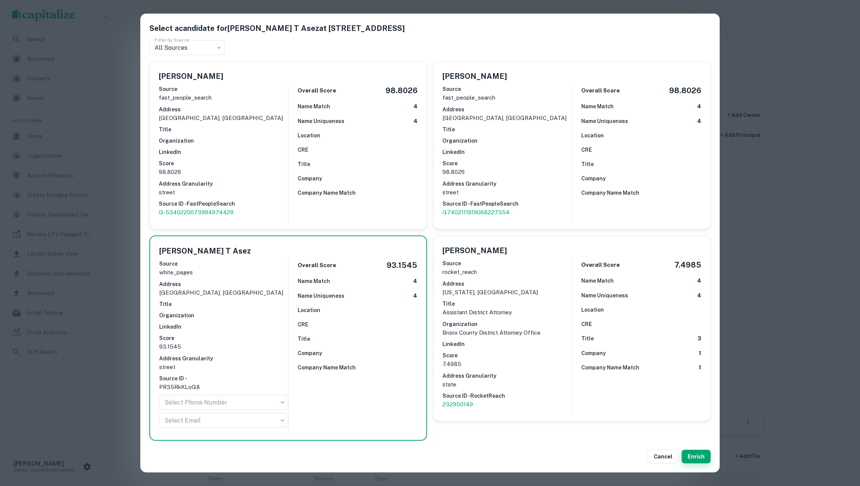
click at [699, 453] on button "Enrich" at bounding box center [696, 457] width 29 height 14
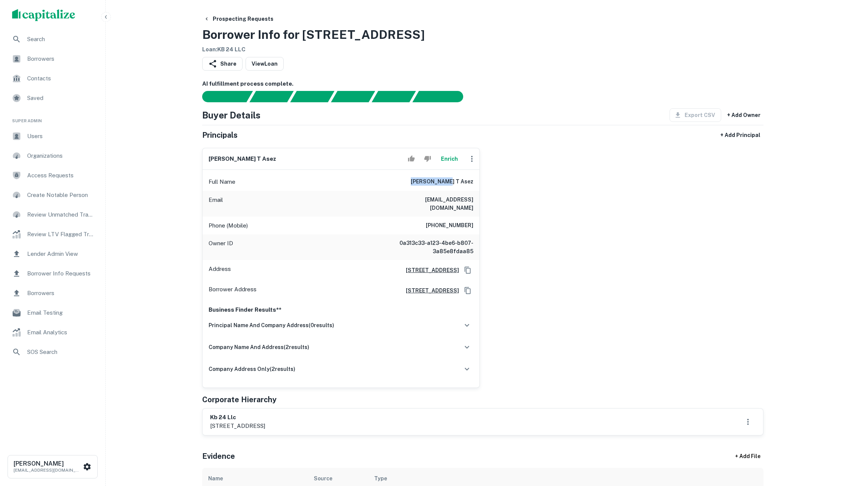
drag, startPoint x: 435, startPoint y: 187, endPoint x: 489, endPoint y: 190, distance: 54.0
click at [489, 190] on div "[PERSON_NAME] t asez Enrich Full Name [PERSON_NAME] t asez Email [EMAIL_ADDRESS…" at bounding box center [480, 265] width 568 height 246
copy h6 "[PERSON_NAME] t asez"
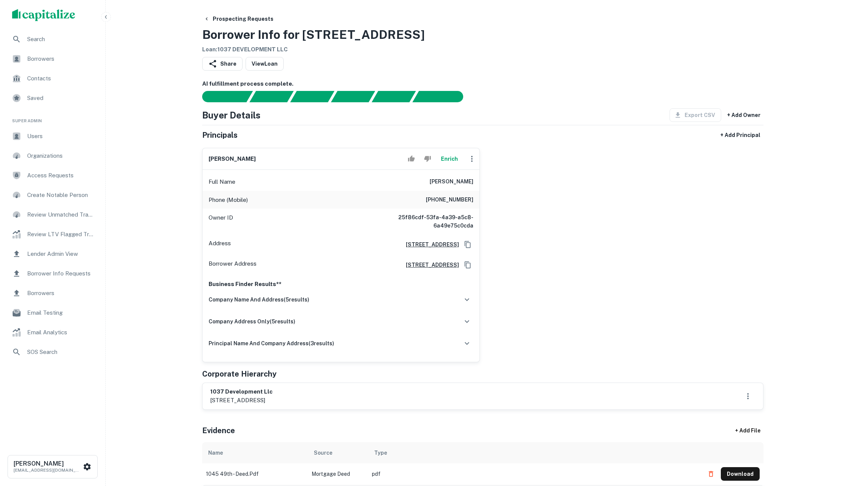
click at [437, 166] on button "Enrich" at bounding box center [449, 158] width 24 height 15
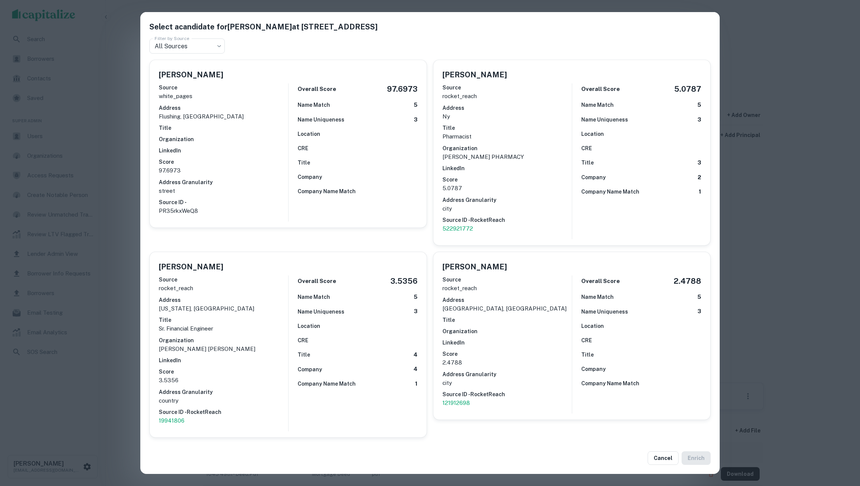
click at [166, 209] on p "PR35rkxWeQ8" at bounding box center [223, 210] width 129 height 9
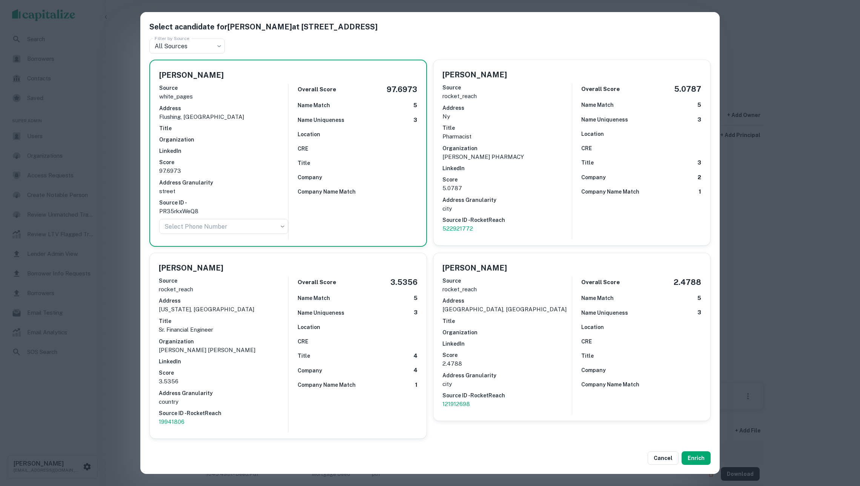
click at [166, 209] on p "PR35rkxWeQ8" at bounding box center [223, 211] width 129 height 9
copy p "PR35rkxWeQ8"
click at [784, 255] on div "Select a candidate for Wei Chen at 13514 37th Ave Filter by Source All Sources …" at bounding box center [430, 243] width 860 height 486
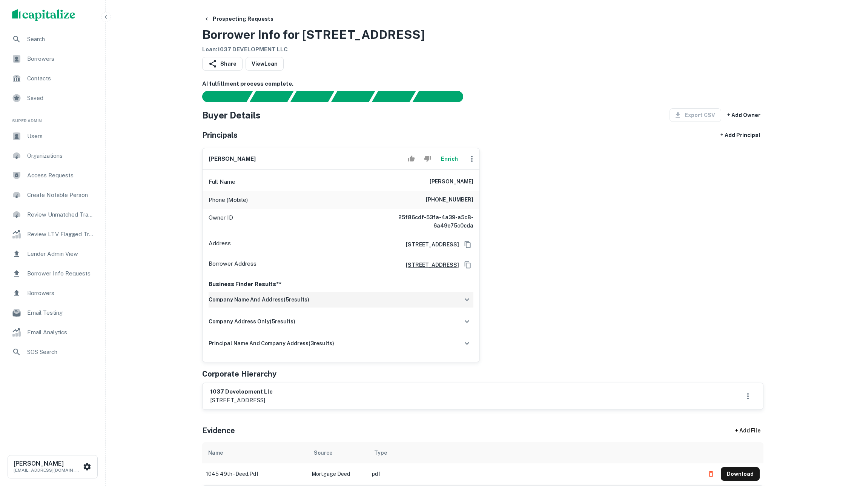
click at [384, 308] on div "company name and address ( 5 results)" at bounding box center [341, 300] width 265 height 16
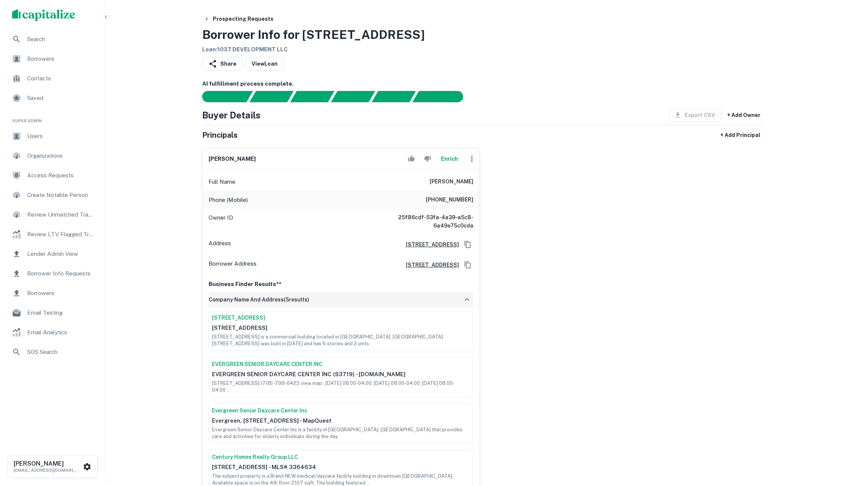
click at [384, 308] on div "company name and address ( 5 results)" at bounding box center [341, 300] width 265 height 16
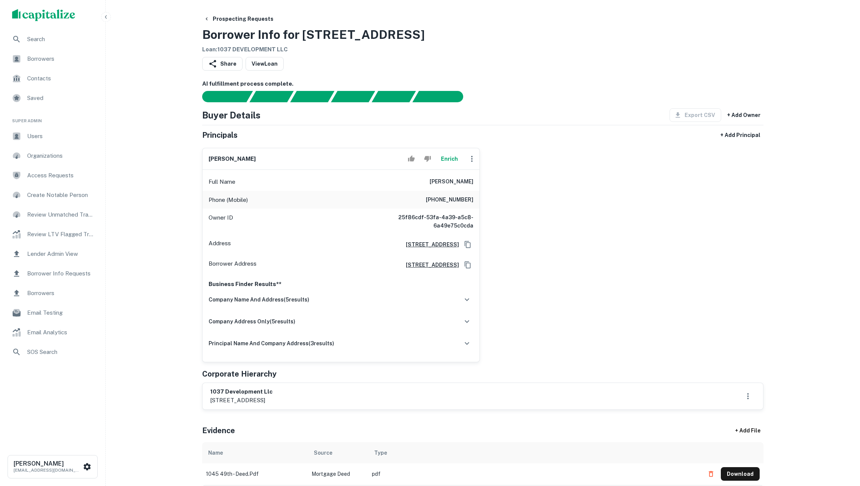
click at [442, 156] on button "Enrich" at bounding box center [449, 158] width 24 height 15
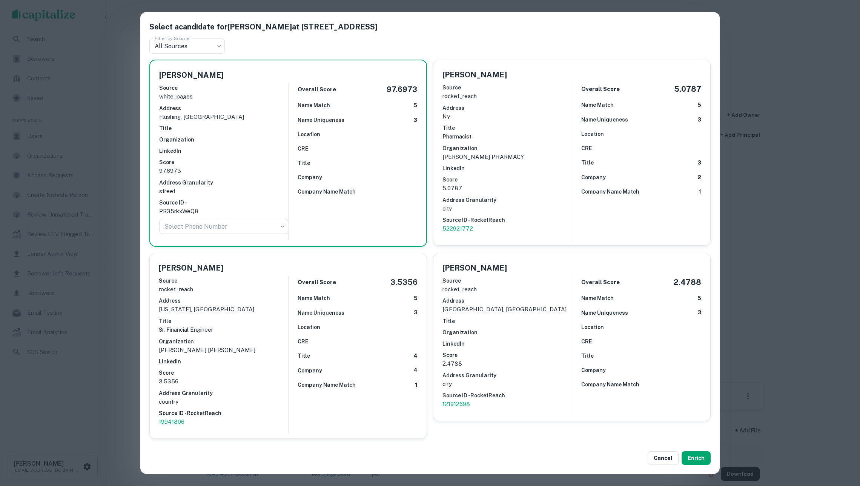
click at [187, 209] on p "PR35rkxWeQ8" at bounding box center [223, 211] width 129 height 9
copy p "PR35rkxWeQ8"
click at [781, 168] on div "Select a candidate for Wei Chen at 13514 37th Ave Filter by Source All Sources …" at bounding box center [430, 243] width 860 height 486
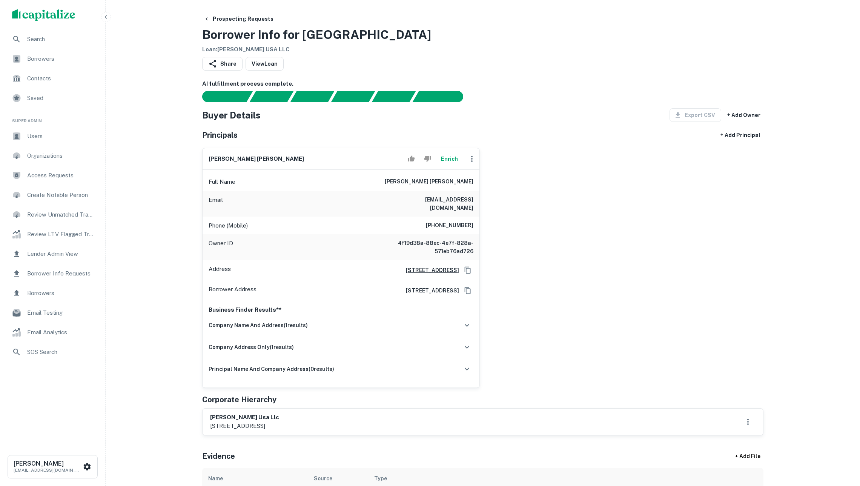
click at [445, 164] on button "Enrich" at bounding box center [449, 158] width 24 height 15
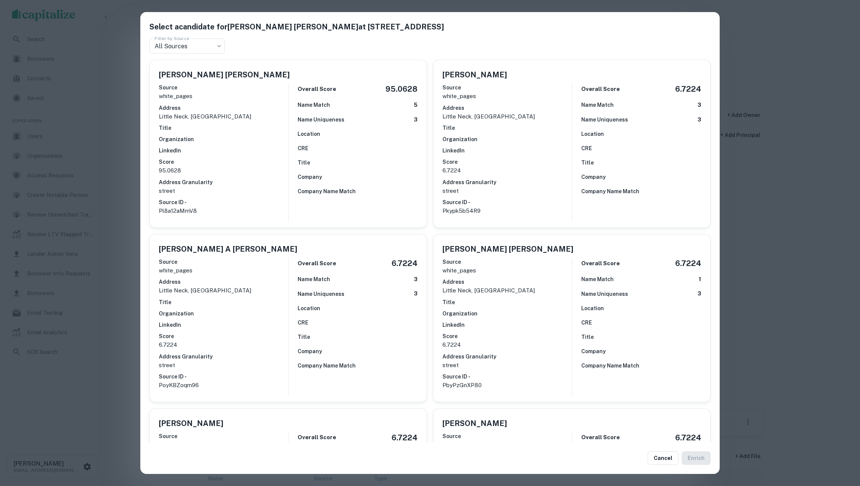
click at [118, 169] on div "Select a candidate for [PERSON_NAME] [PERSON_NAME] at [STREET_ADDRESS] Filter b…" at bounding box center [430, 243] width 860 height 486
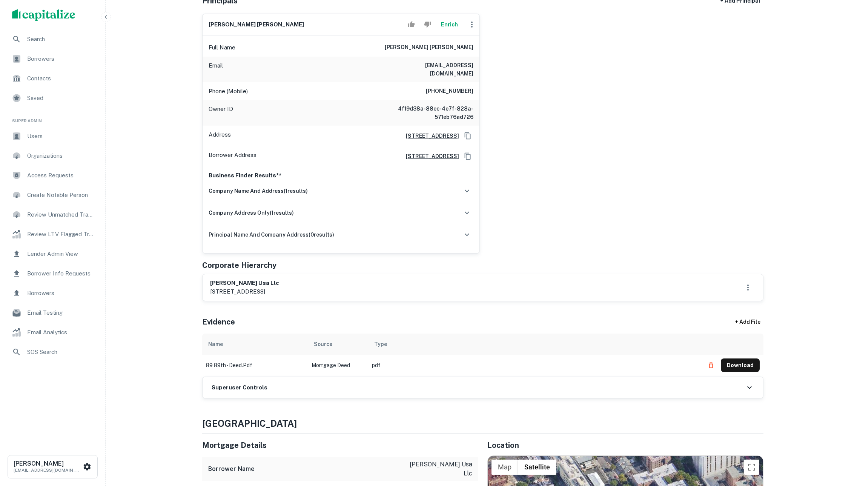
scroll to position [149, 0]
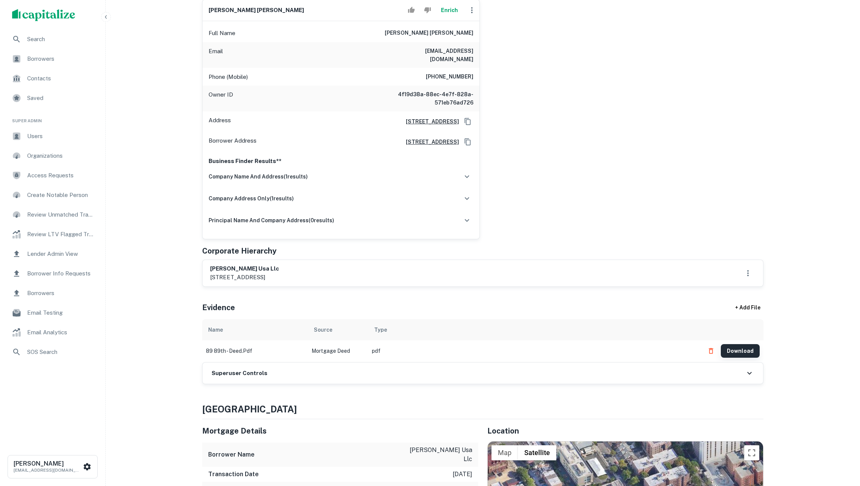
click at [750, 358] on button "Download" at bounding box center [740, 351] width 39 height 14
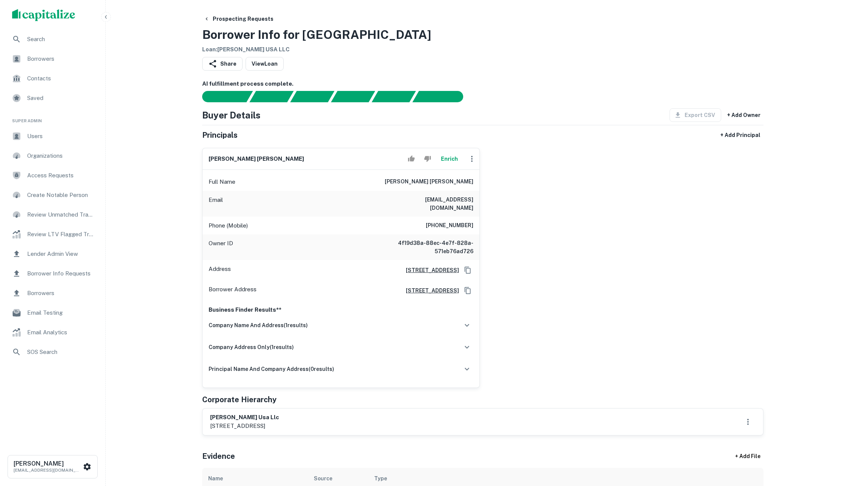
scroll to position [0, 0]
drag, startPoint x: 429, startPoint y: 188, endPoint x: 485, endPoint y: 188, distance: 56.2
click at [485, 188] on div "[PERSON_NAME] [PERSON_NAME] Enrich Full Name [PERSON_NAME] [PERSON_NAME] Email …" at bounding box center [480, 265] width 568 height 246
copy h6 "[PERSON_NAME] [PERSON_NAME]"
